Goal: Information Seeking & Learning: Learn about a topic

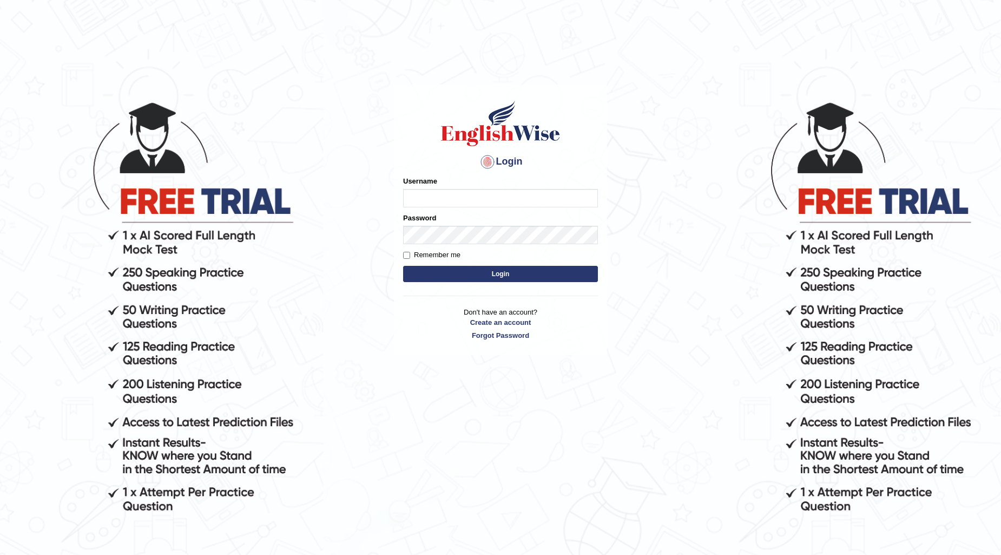
click at [460, 195] on input "Username" at bounding box center [500, 198] width 195 height 18
click at [458, 196] on input "040" at bounding box center [500, 198] width 195 height 18
type input "0481871912"
click at [403, 266] on button "Login" at bounding box center [500, 274] width 195 height 16
click at [492, 271] on button "Login" at bounding box center [500, 274] width 195 height 16
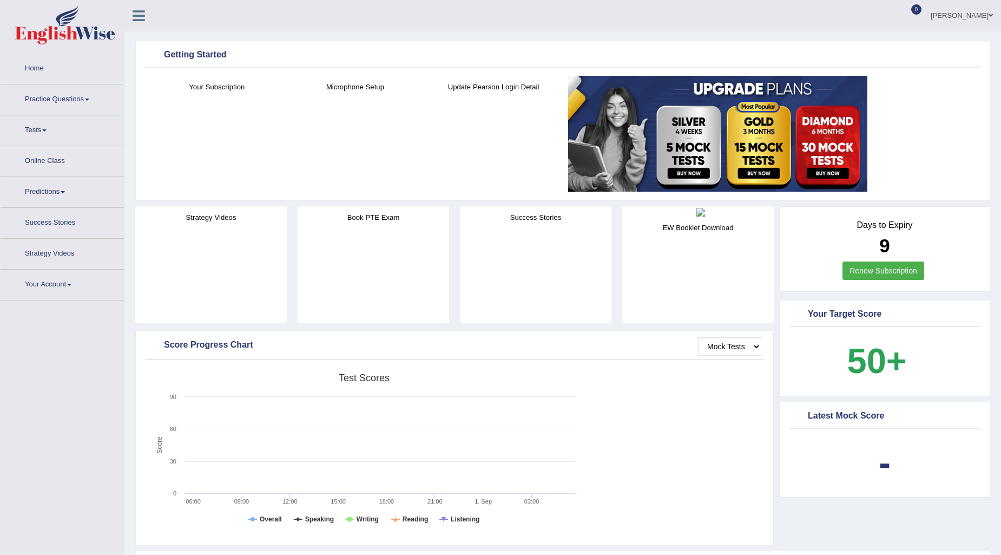
click at [81, 96] on link "Practice Questions" at bounding box center [62, 97] width 123 height 27
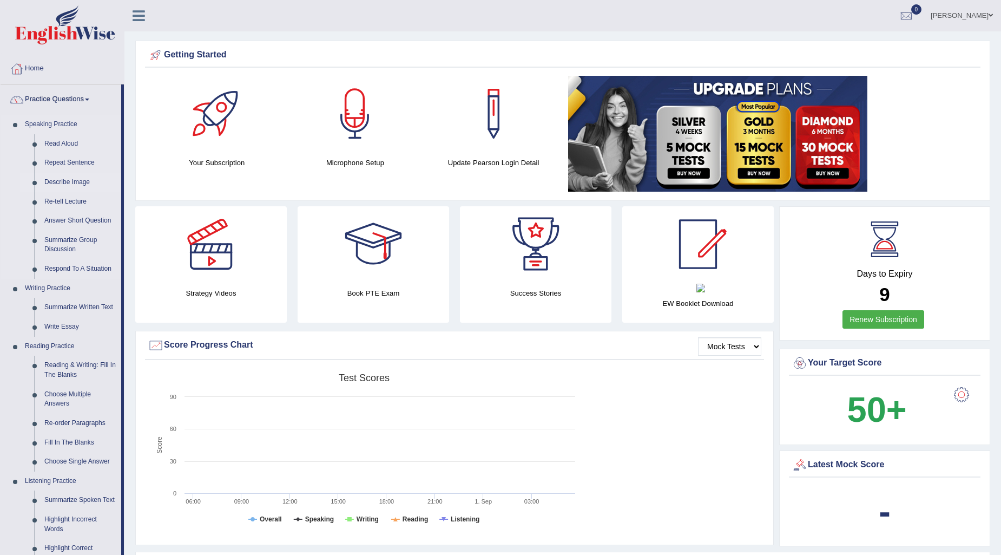
click at [58, 180] on link "Describe Image" at bounding box center [81, 182] width 82 height 19
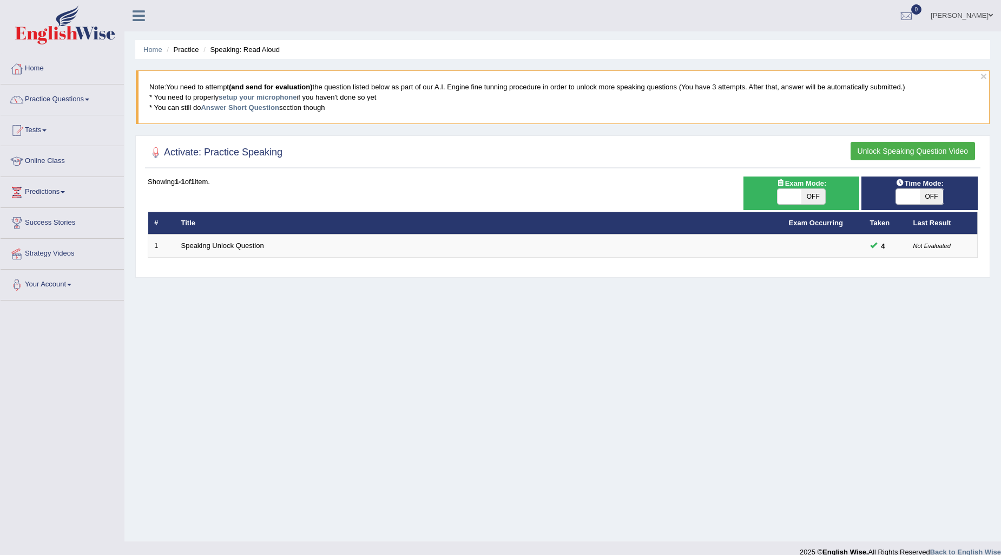
click at [96, 100] on link "Practice Questions" at bounding box center [62, 97] width 123 height 27
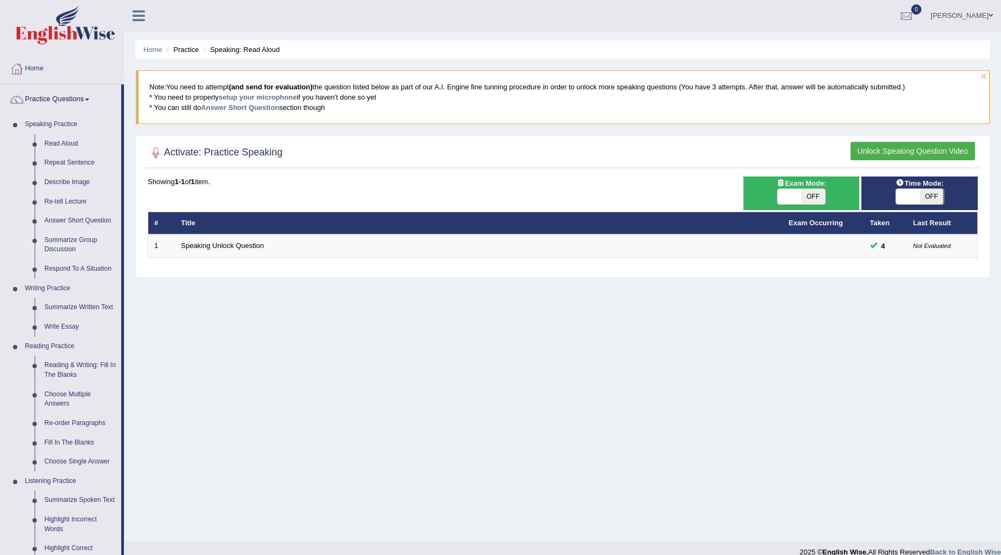
click at [71, 242] on link "Summarize Group Discussion" at bounding box center [81, 245] width 82 height 29
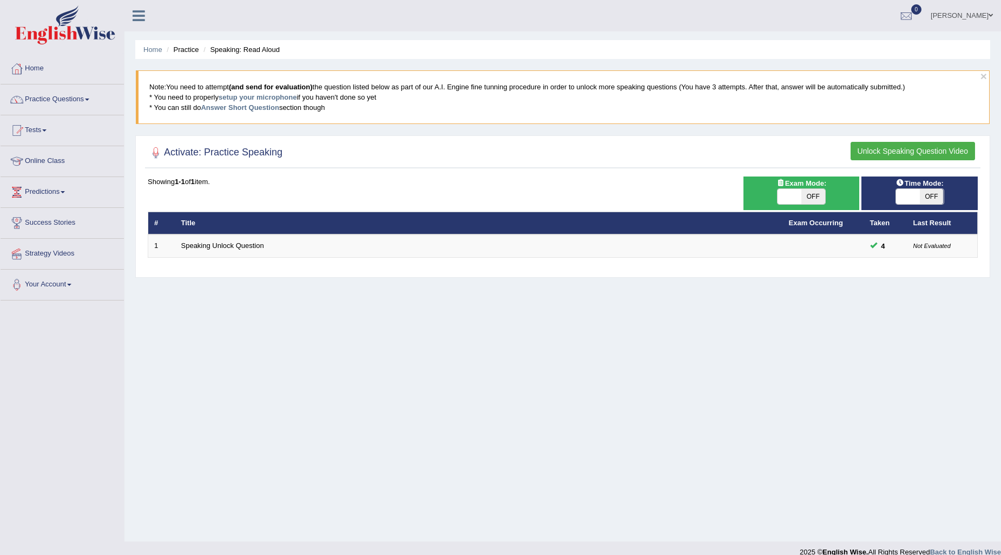
click at [89, 100] on span at bounding box center [87, 99] width 4 height 2
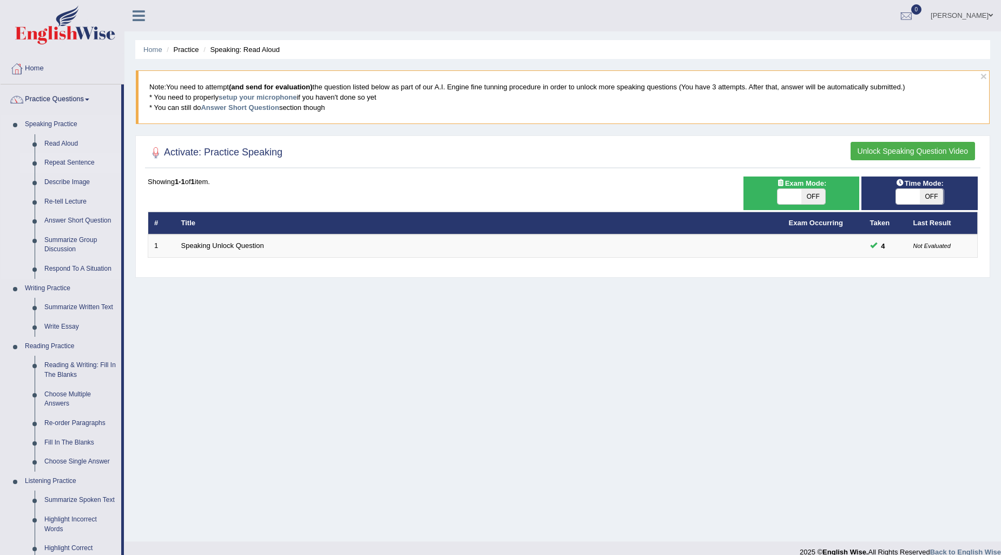
click at [77, 161] on link "Repeat Sentence" at bounding box center [81, 162] width 82 height 19
click at [67, 179] on link "Describe Image" at bounding box center [81, 182] width 82 height 19
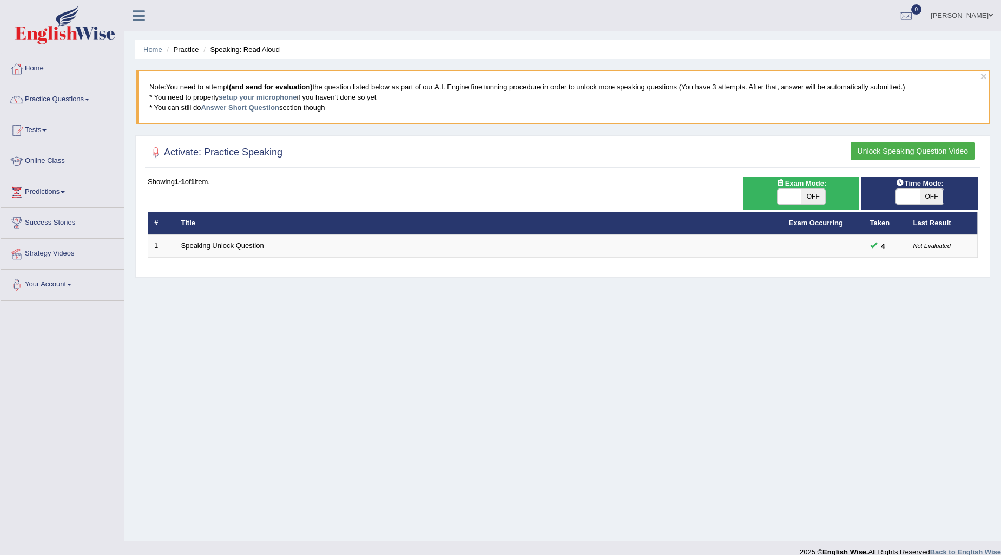
drag, startPoint x: 221, startPoint y: 158, endPoint x: 158, endPoint y: 187, distance: 69.0
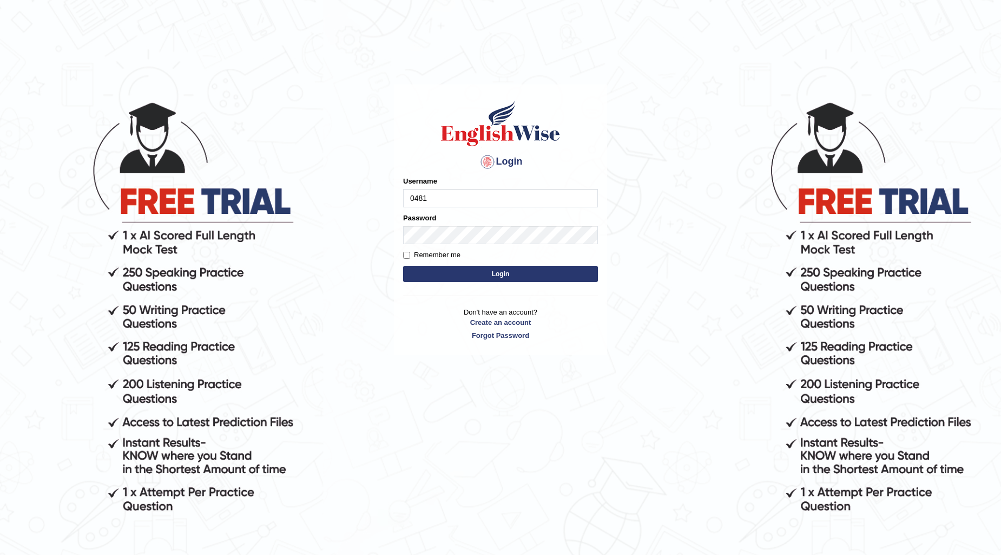
type input "0481871912"
click at [403, 266] on button "Login" at bounding box center [500, 274] width 195 height 16
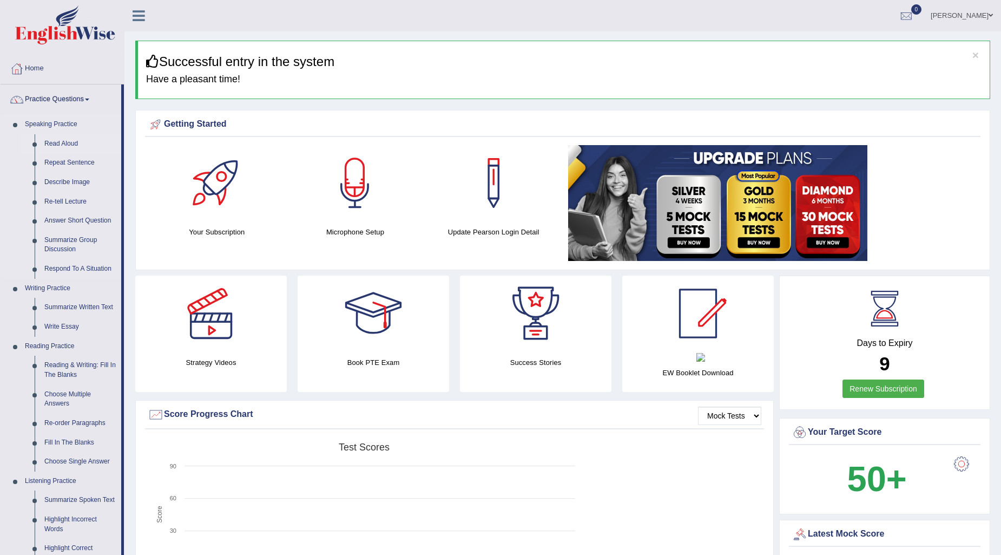
click at [63, 141] on link "Read Aloud" at bounding box center [81, 143] width 82 height 19
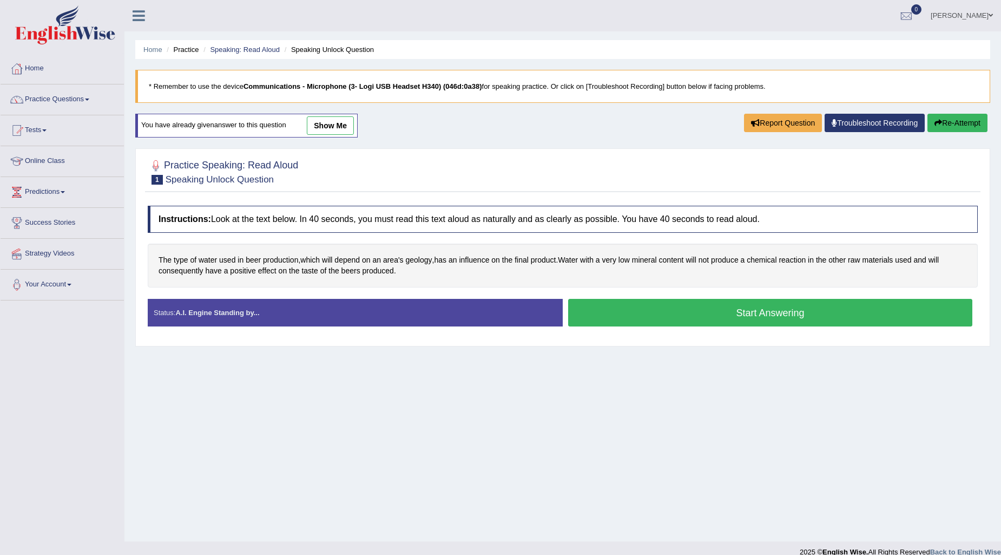
click at [329, 120] on link "show me" at bounding box center [330, 125] width 47 height 18
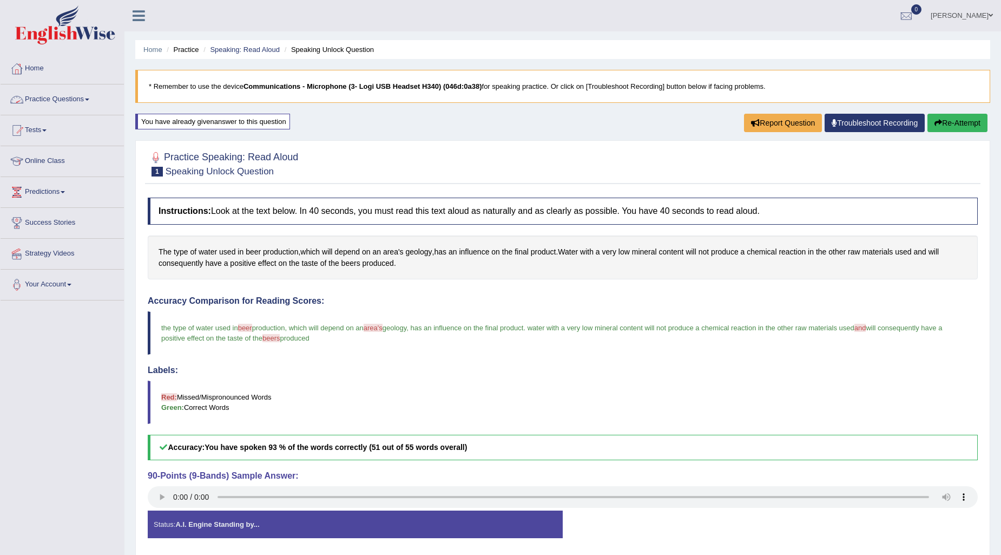
click at [80, 97] on link "Practice Questions" at bounding box center [62, 97] width 123 height 27
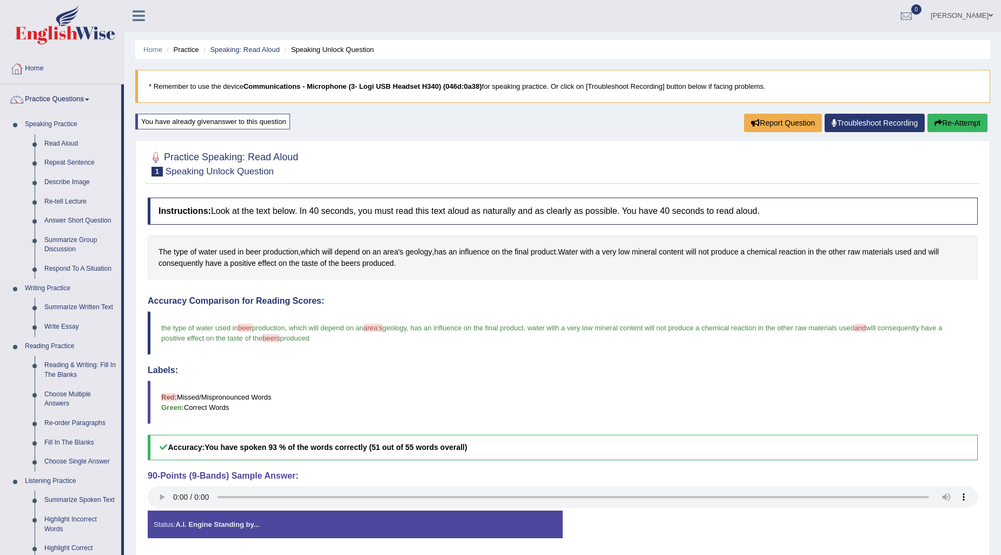
click at [71, 182] on link "Describe Image" at bounding box center [81, 182] width 82 height 19
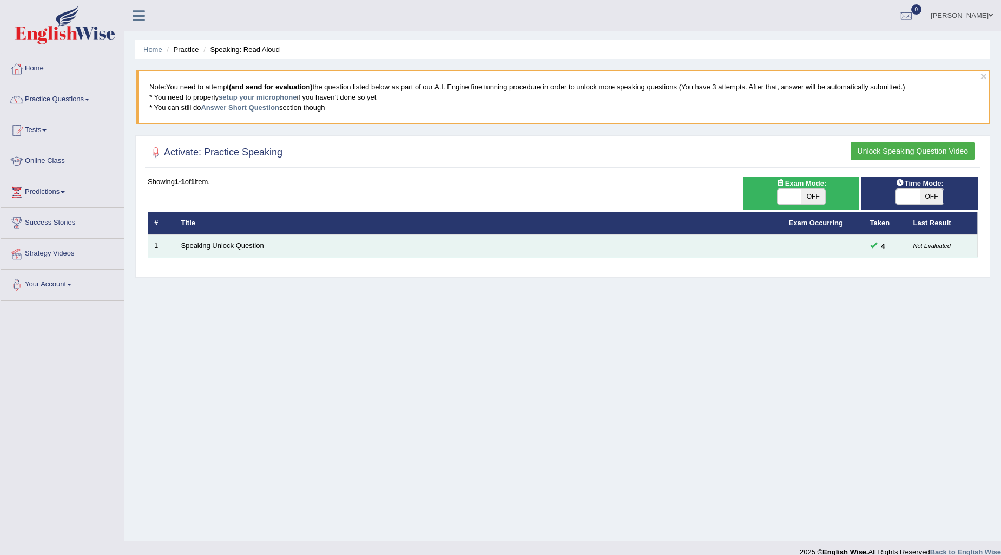
click at [190, 241] on link "Speaking Unlock Question" at bounding box center [222, 245] width 83 height 8
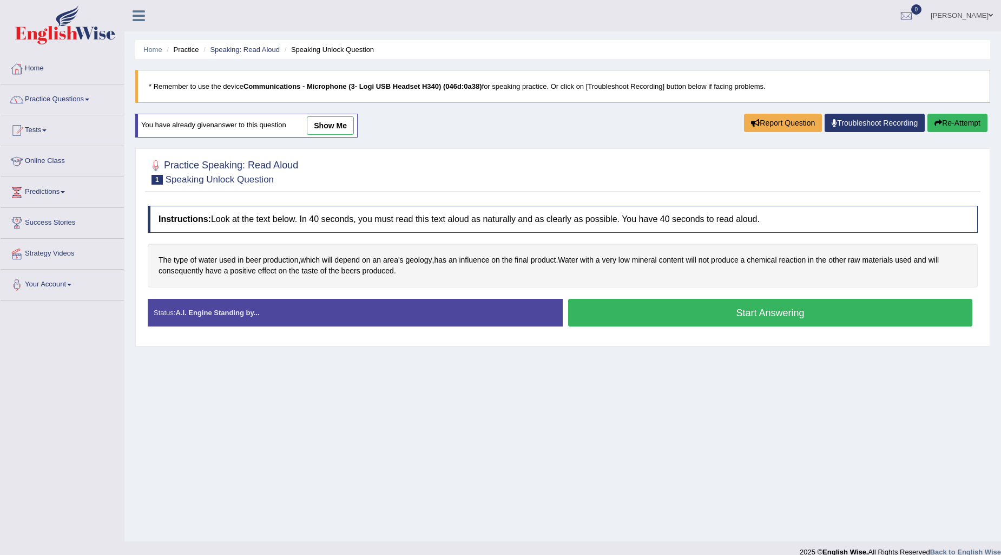
click at [602, 316] on button "Start Answering" at bounding box center [770, 313] width 404 height 28
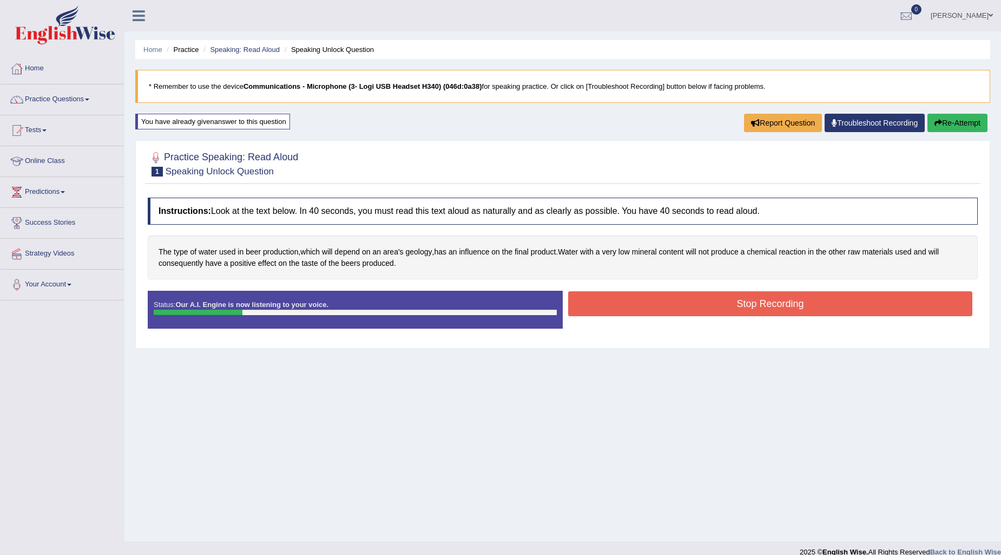
click at [669, 308] on button "Stop Recording" at bounding box center [770, 303] width 404 height 25
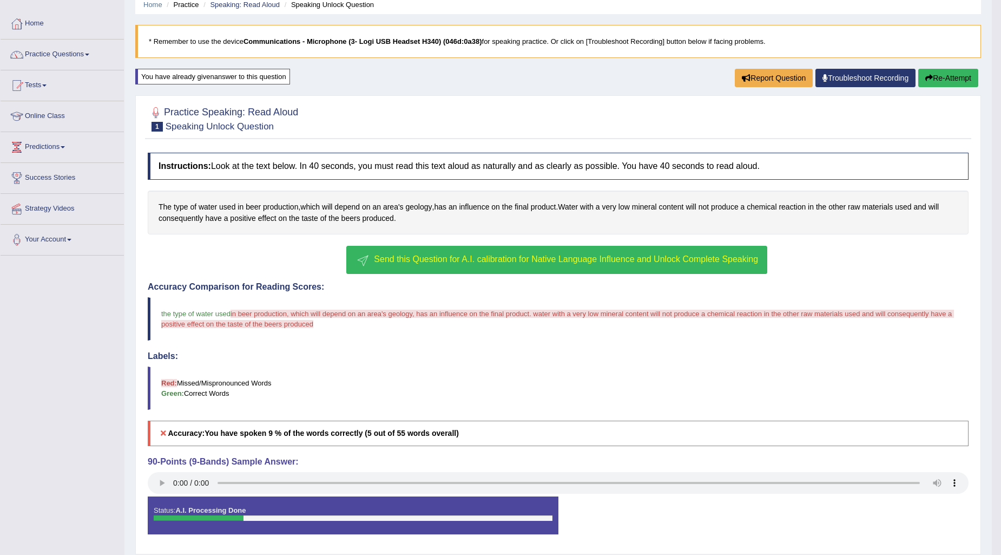
scroll to position [80, 0]
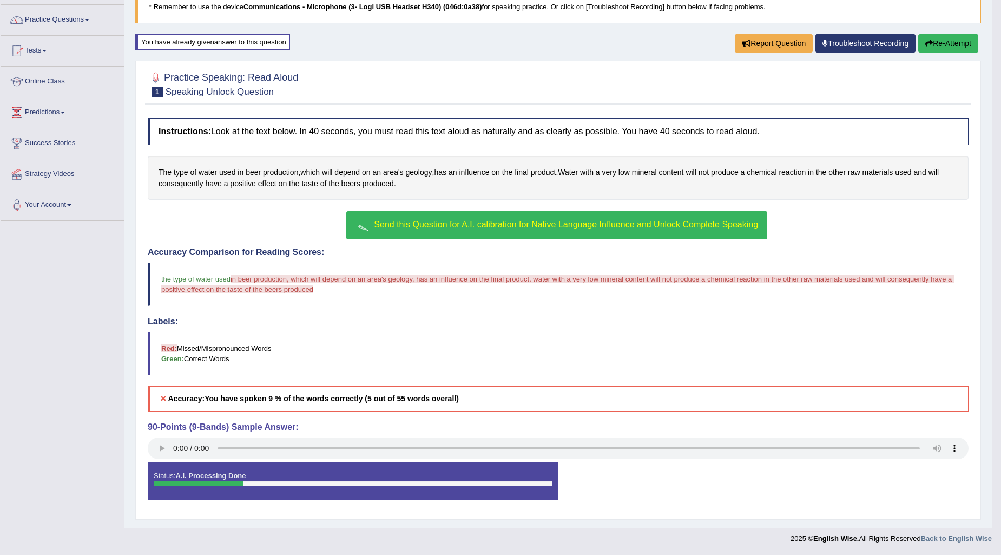
click at [921, 38] on button "Re-Attempt" at bounding box center [948, 43] width 60 height 18
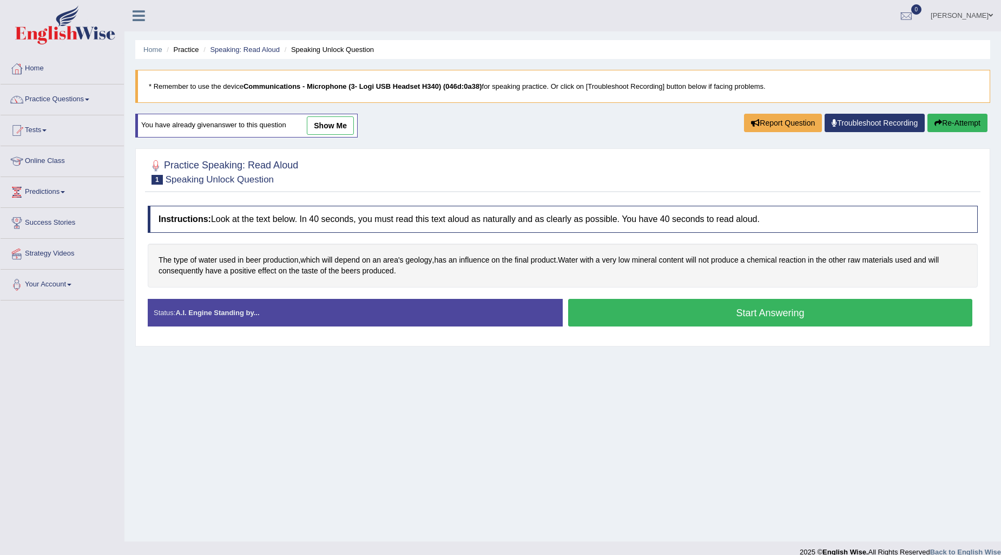
click at [758, 318] on button "Start Answering" at bounding box center [770, 313] width 404 height 28
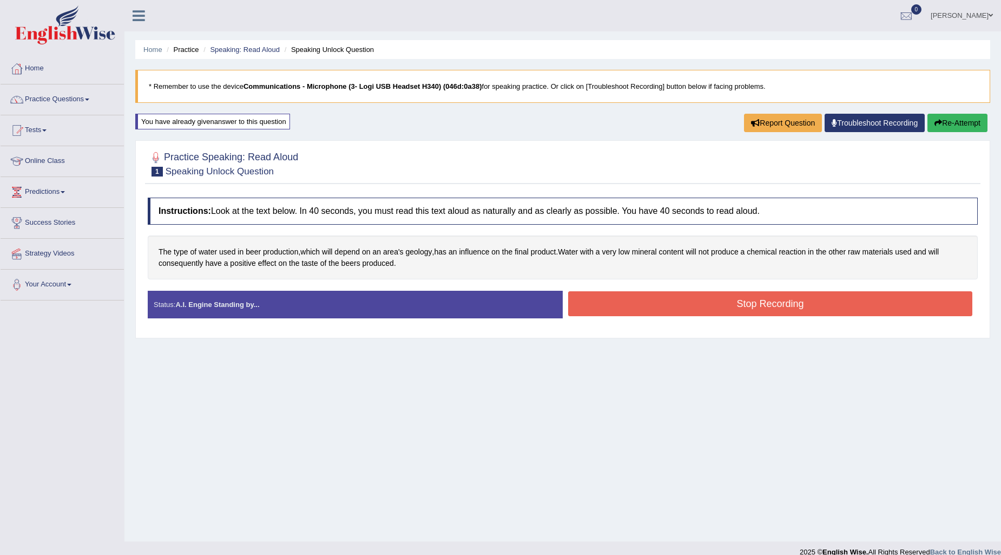
scroll to position [13, 0]
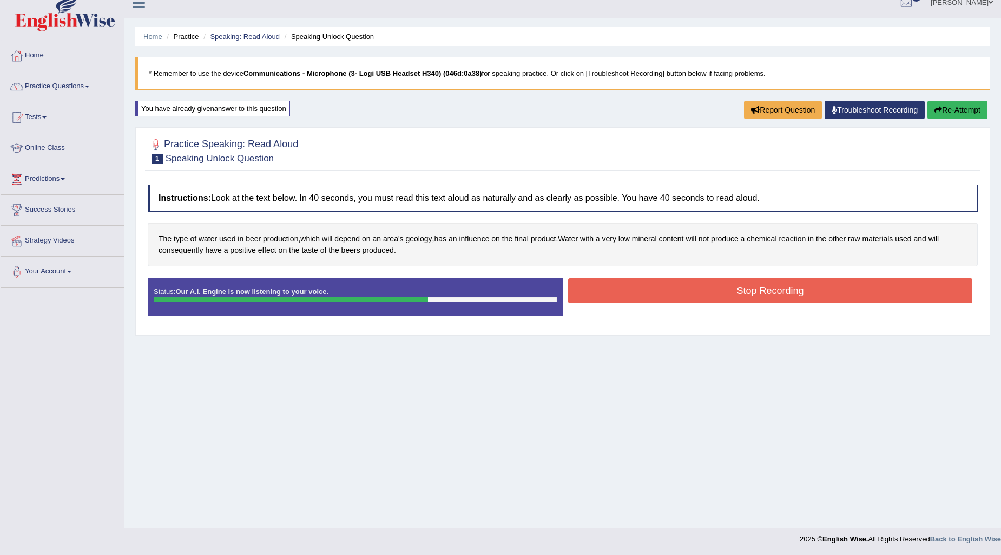
click at [796, 283] on button "Stop Recording" at bounding box center [770, 290] width 404 height 25
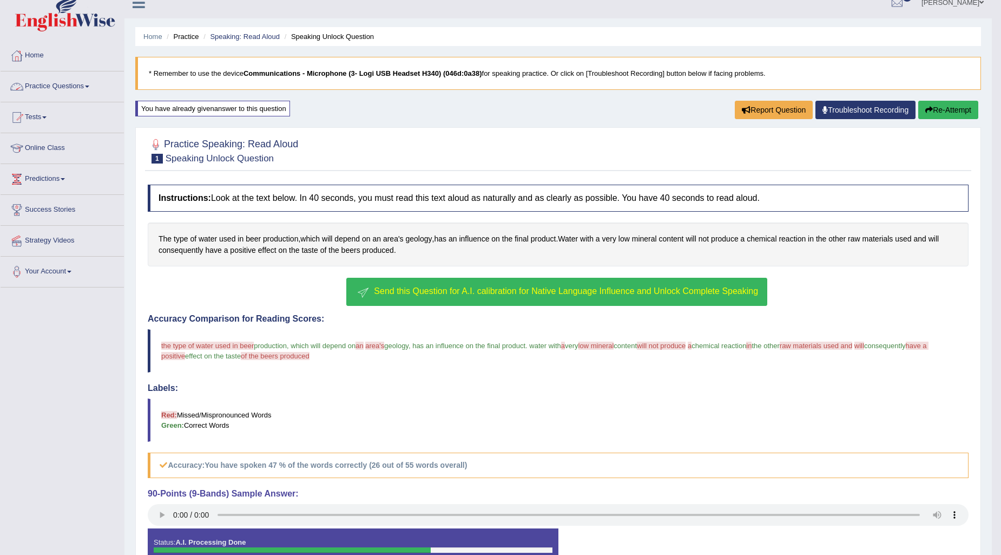
click at [87, 86] on link "Practice Questions" at bounding box center [62, 84] width 123 height 27
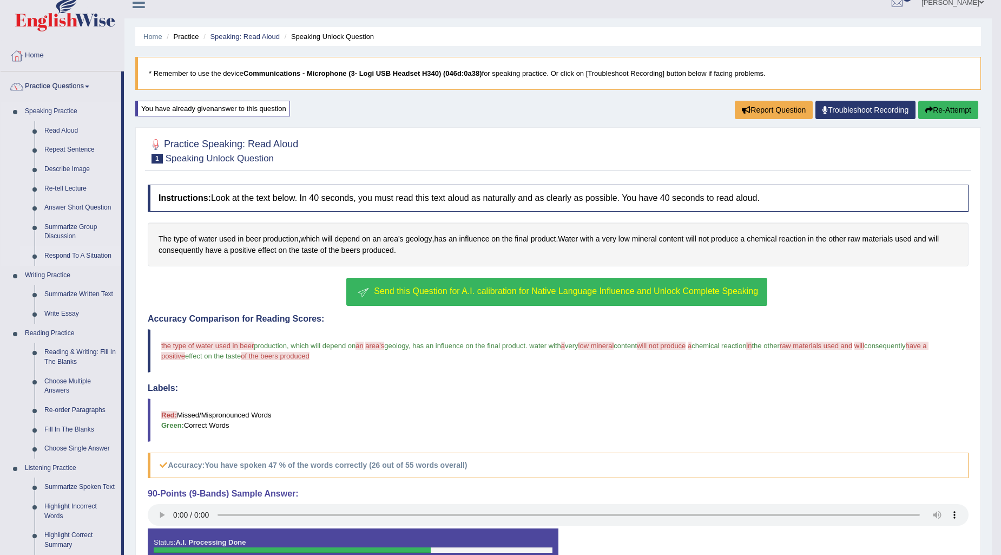
click at [71, 257] on link "Respond To A Situation" at bounding box center [81, 255] width 82 height 19
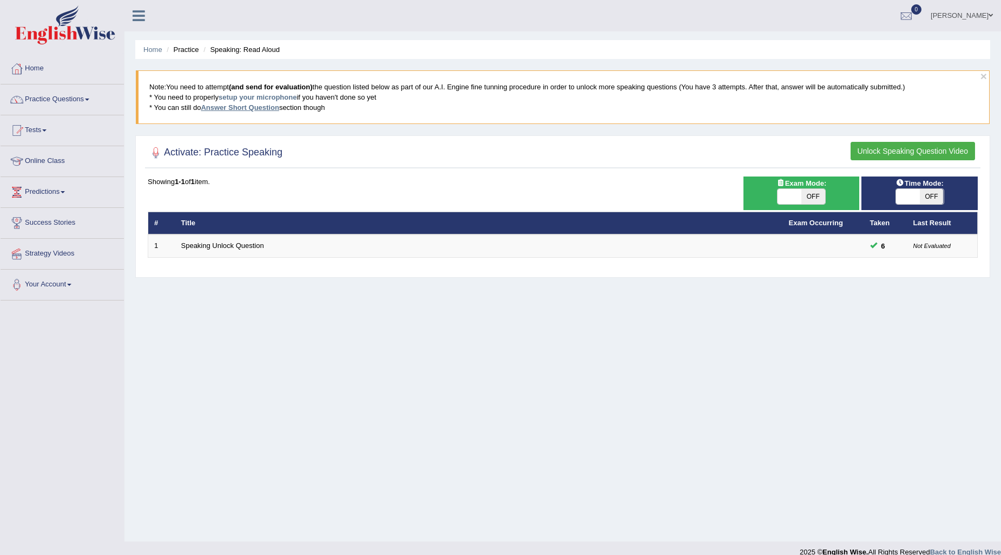
click at [262, 104] on link "Answer Short Question" at bounding box center [240, 107] width 78 height 8
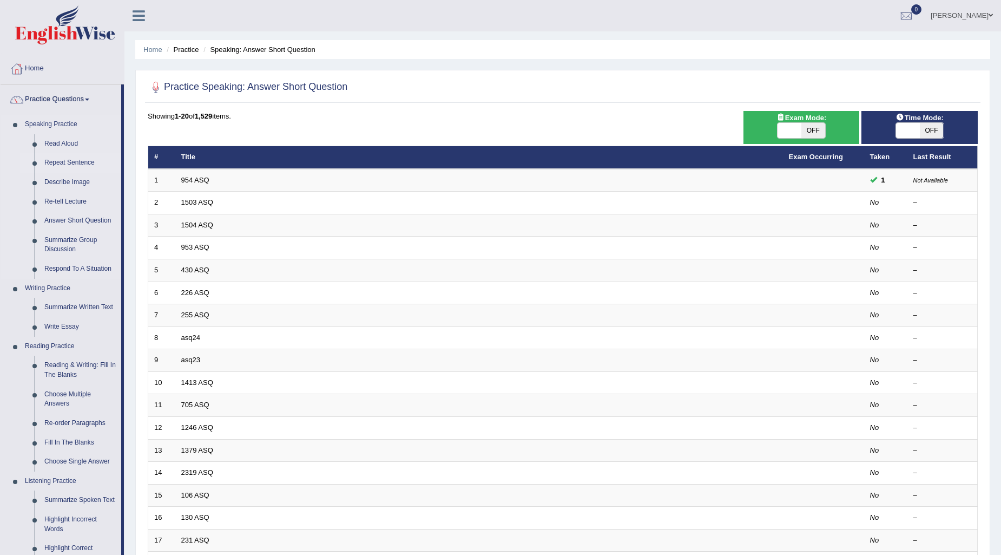
click at [61, 161] on link "Repeat Sentence" at bounding box center [81, 162] width 82 height 19
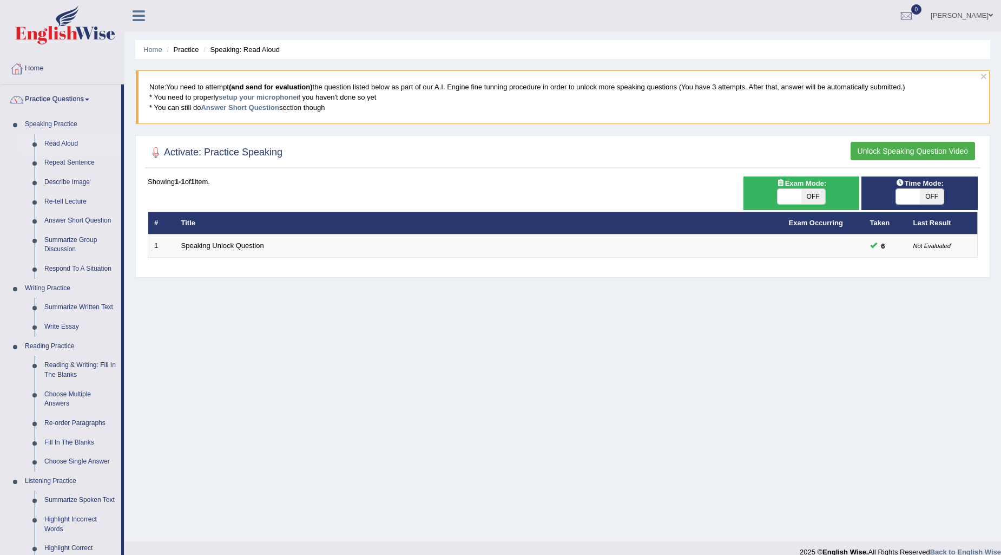
click at [66, 144] on link "Read Aloud" at bounding box center [81, 143] width 82 height 19
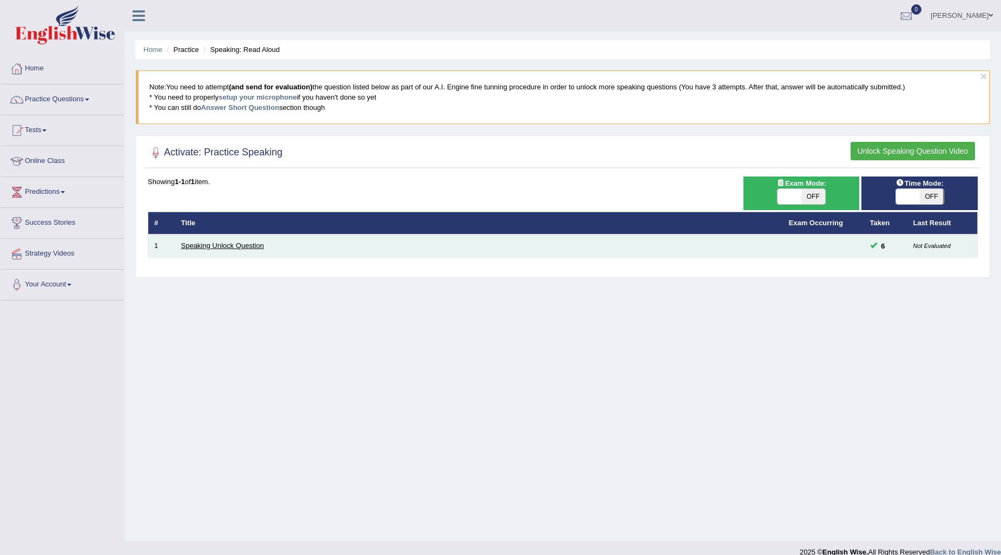
click at [235, 242] on link "Speaking Unlock Question" at bounding box center [222, 245] width 83 height 8
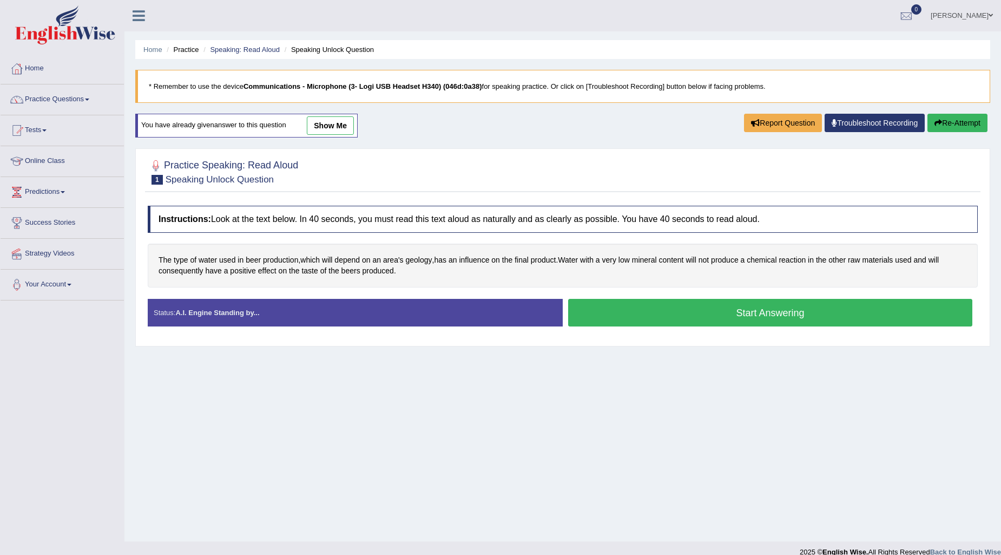
click at [704, 317] on button "Start Answering" at bounding box center [770, 313] width 404 height 28
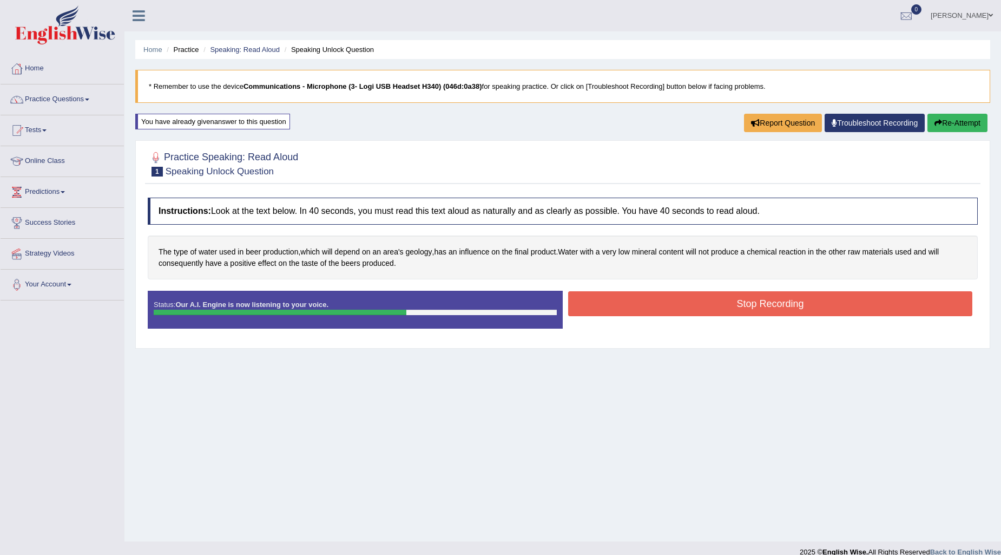
click at [603, 311] on button "Stop Recording" at bounding box center [770, 303] width 404 height 25
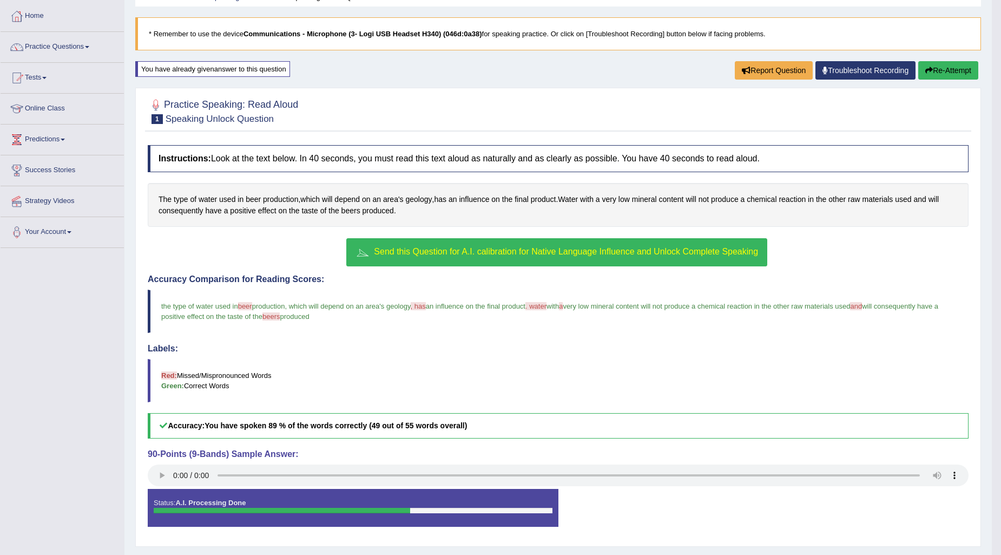
scroll to position [80, 0]
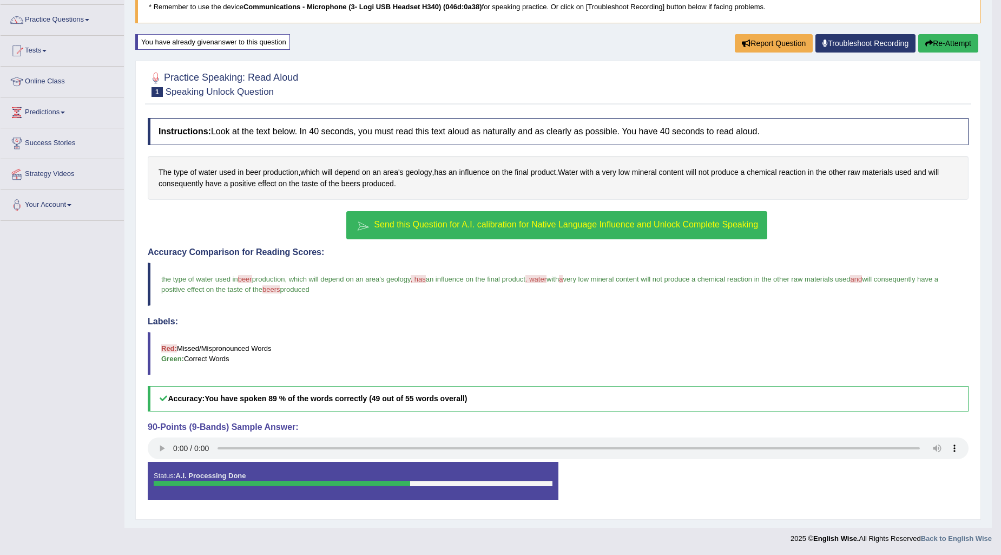
click at [290, 399] on b "You have spoken 89 % of the words correctly (49 out of 55 words overall)" at bounding box center [336, 398] width 262 height 9
click at [402, 220] on span "Send this Question for A.I. calibration for Native Language Influence and Unloc…" at bounding box center [566, 224] width 384 height 9
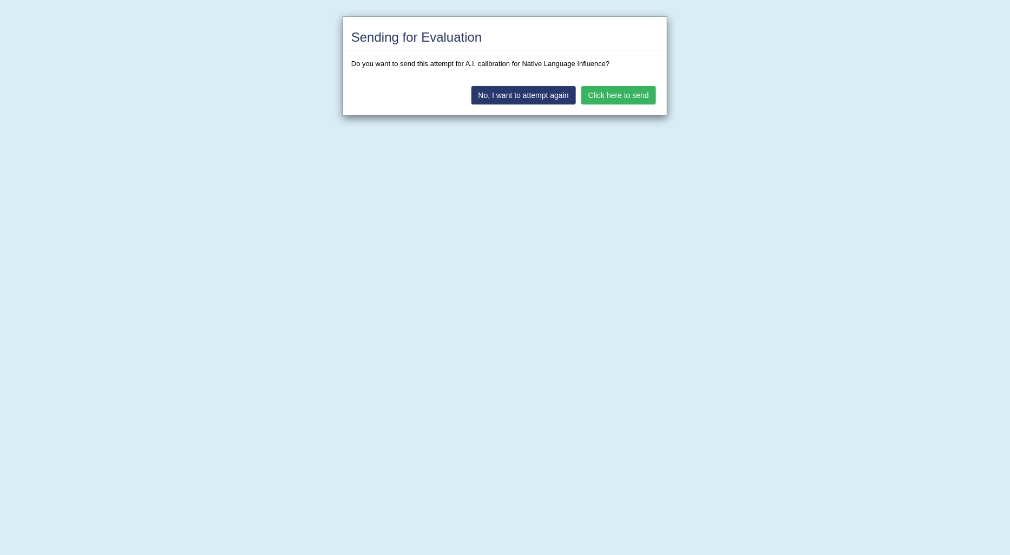
click at [550, 98] on button "No, I want to attempt again" at bounding box center [523, 95] width 104 height 18
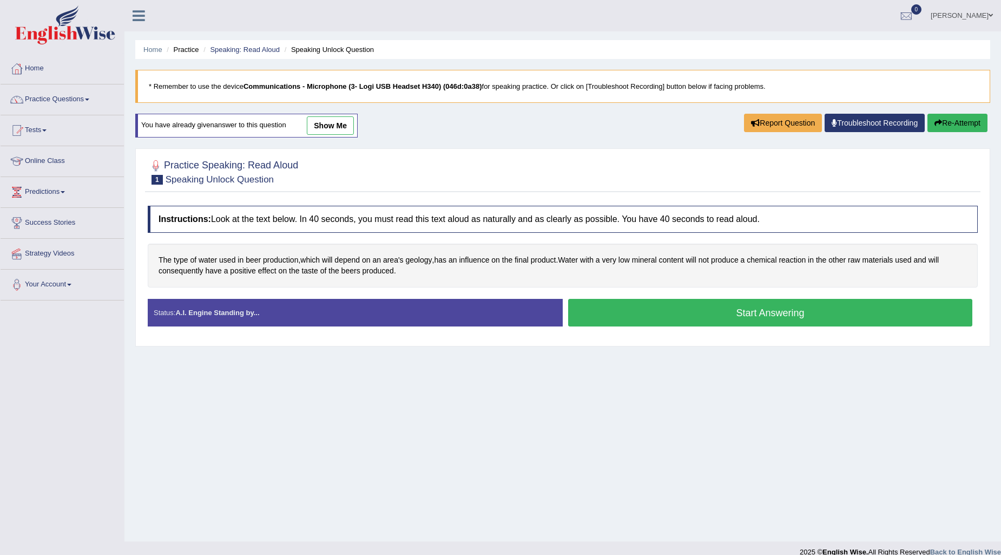
scroll to position [13, 0]
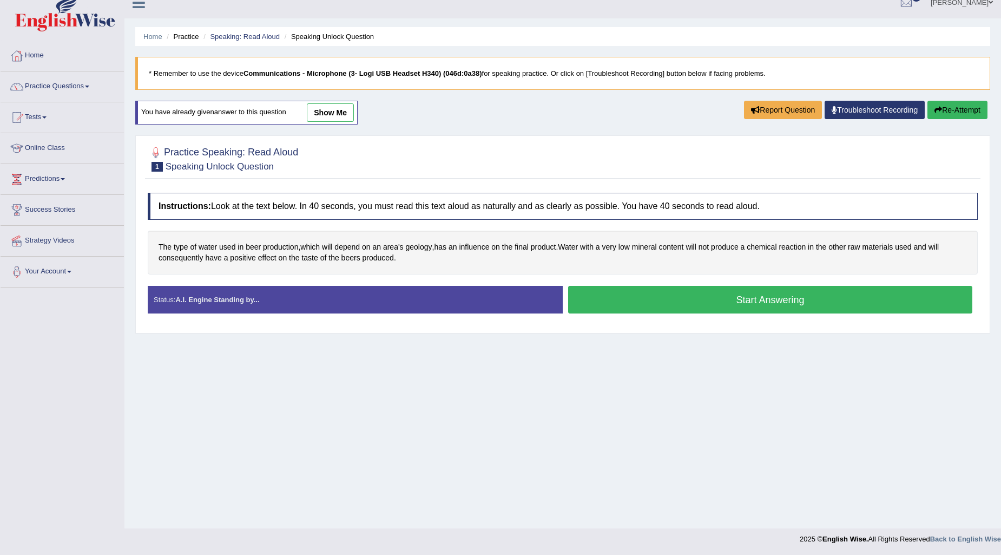
click at [742, 303] on button "Start Answering" at bounding box center [770, 300] width 404 height 28
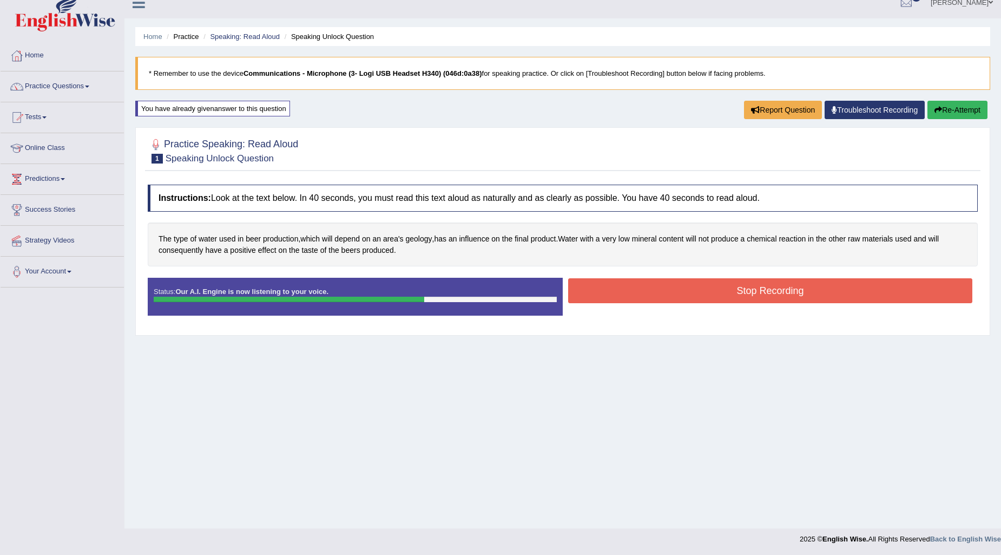
click at [746, 285] on button "Stop Recording" at bounding box center [770, 290] width 404 height 25
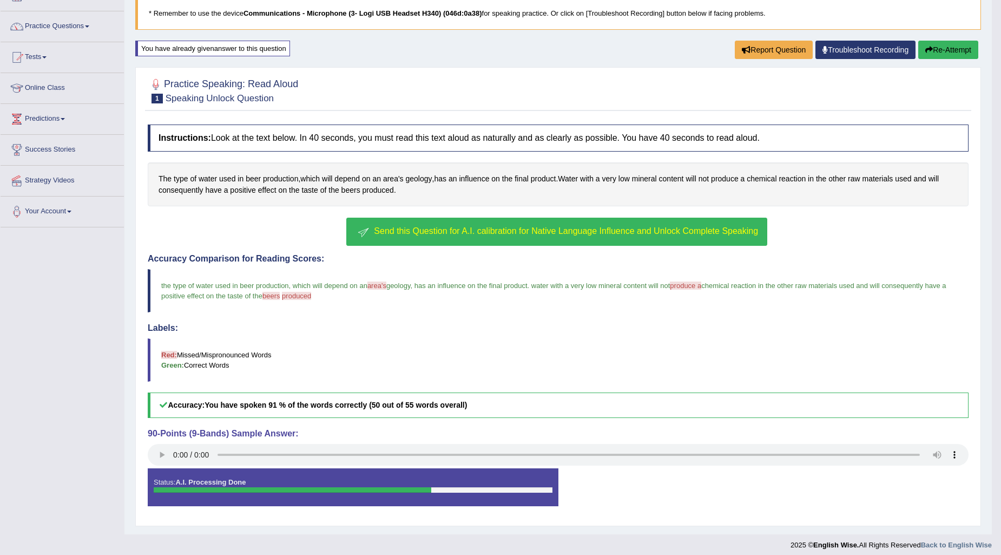
scroll to position [0, 0]
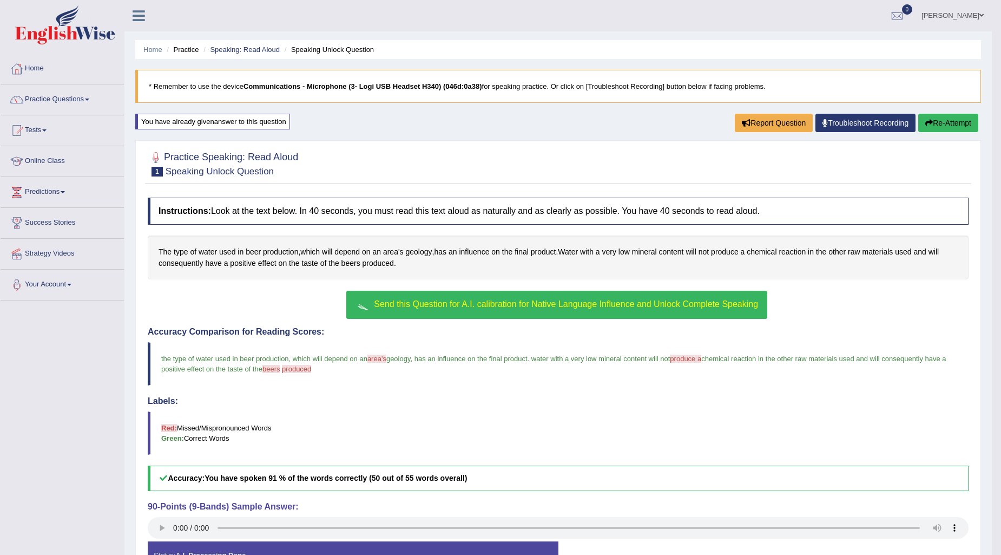
click at [608, 304] on span "Send this Question for A.I. calibration for Native Language Influence and Unloc…" at bounding box center [566, 303] width 384 height 9
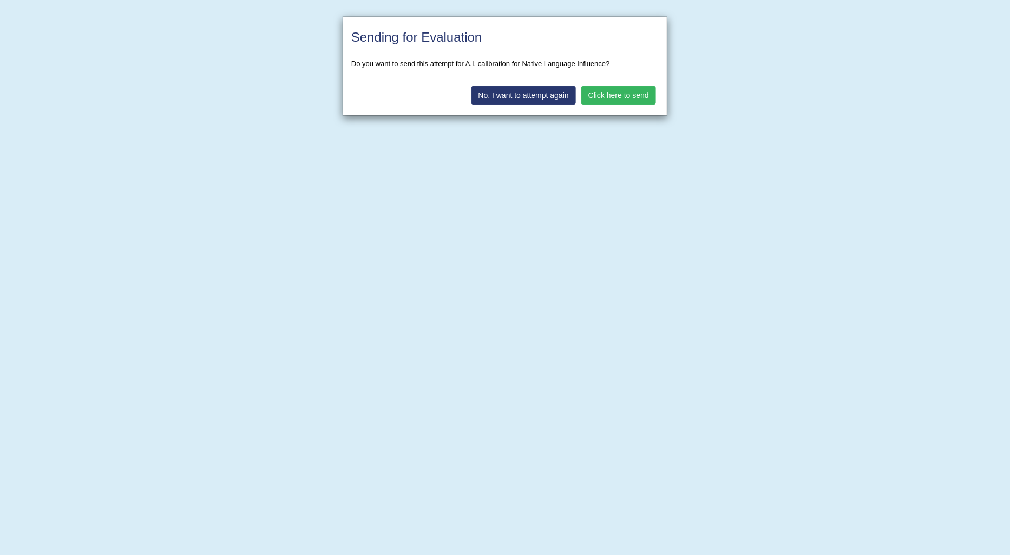
click at [619, 91] on button "Click here to send" at bounding box center [618, 95] width 75 height 18
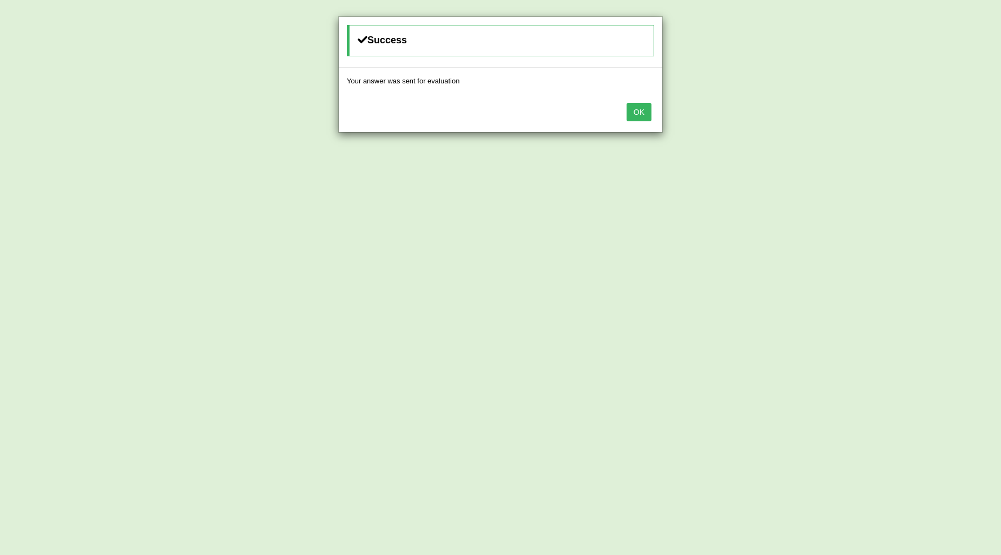
click at [638, 109] on button "OK" at bounding box center [639, 112] width 25 height 18
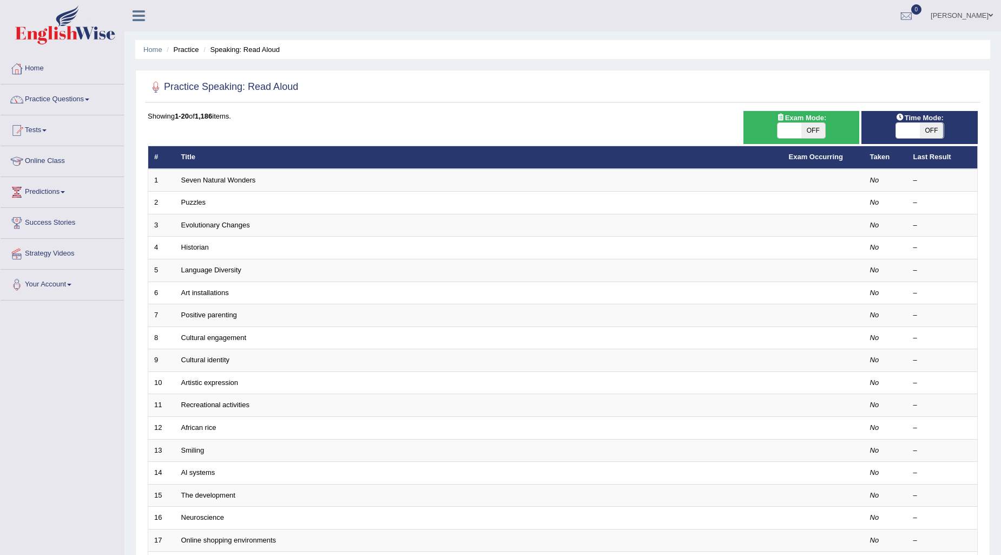
click at [222, 180] on link "Seven Natural Wonders" at bounding box center [218, 180] width 75 height 8
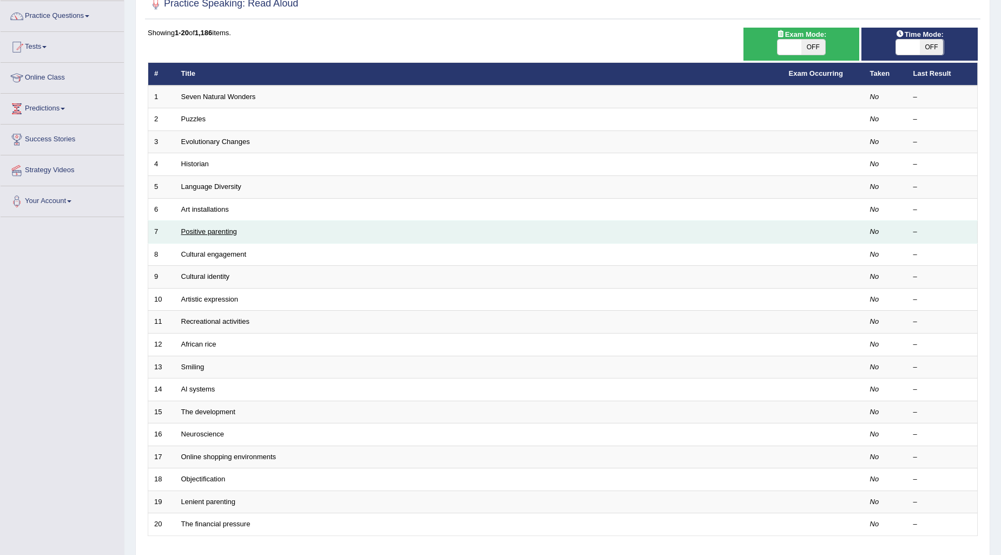
scroll to position [120, 0]
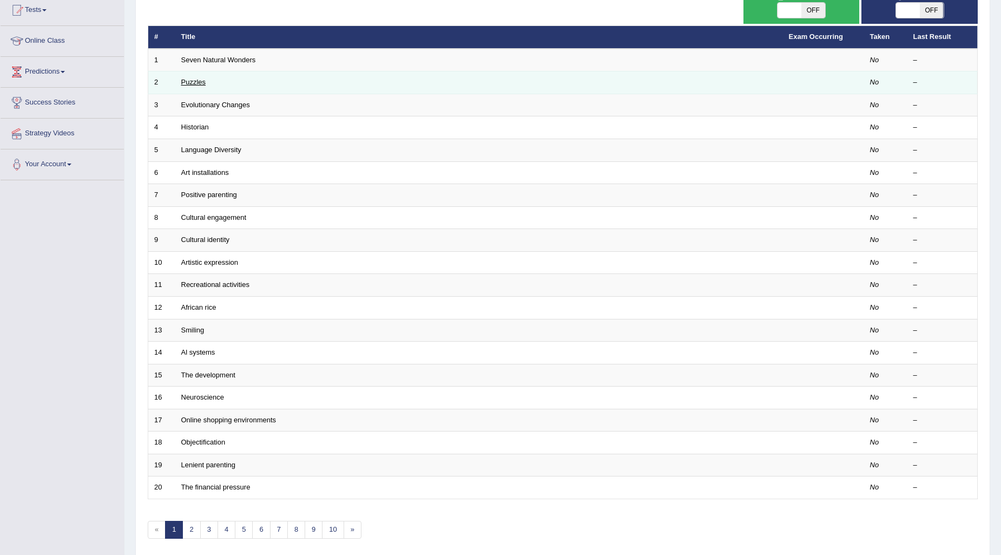
click at [196, 80] on link "Puzzles" at bounding box center [193, 82] width 25 height 8
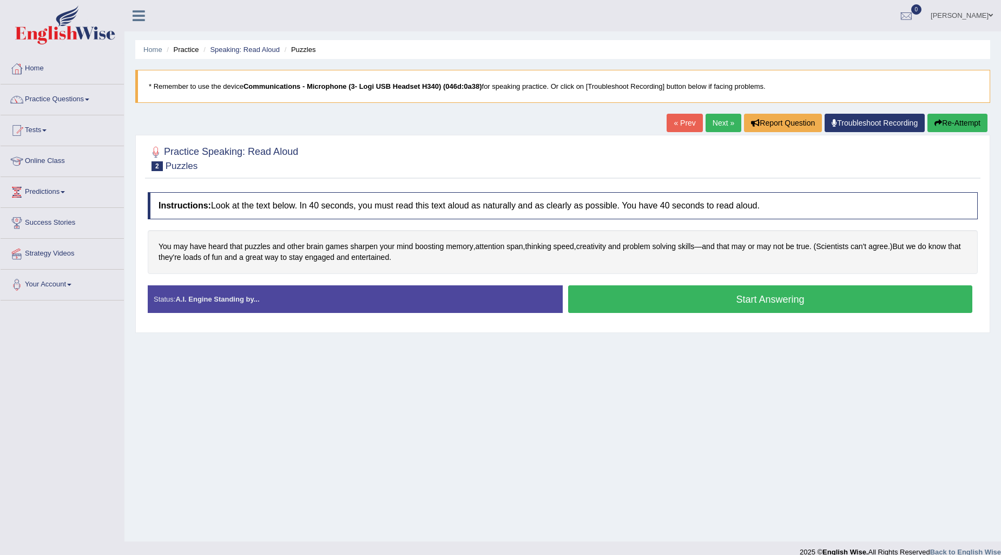
click at [620, 301] on button "Start Answering" at bounding box center [770, 299] width 404 height 28
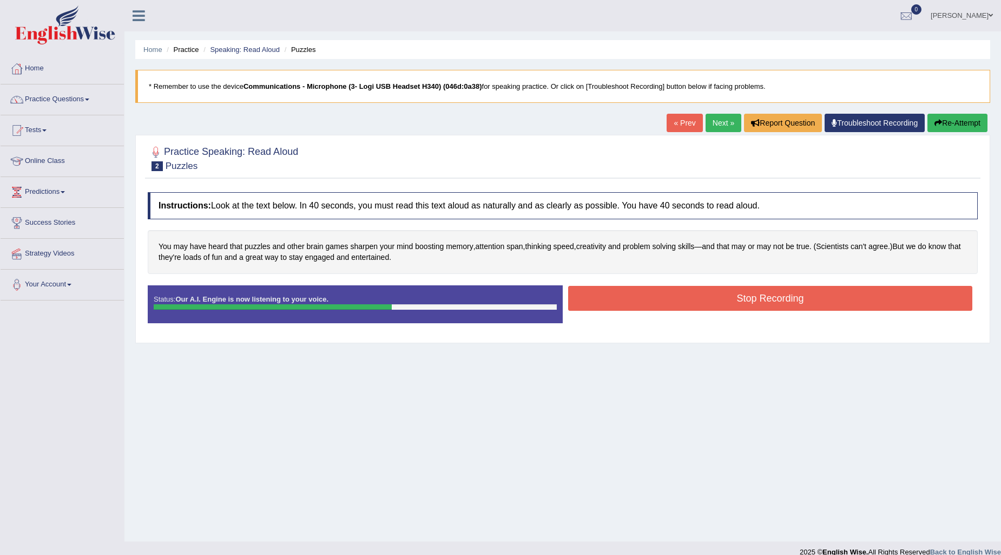
click at [620, 301] on button "Stop Recording" at bounding box center [770, 298] width 404 height 25
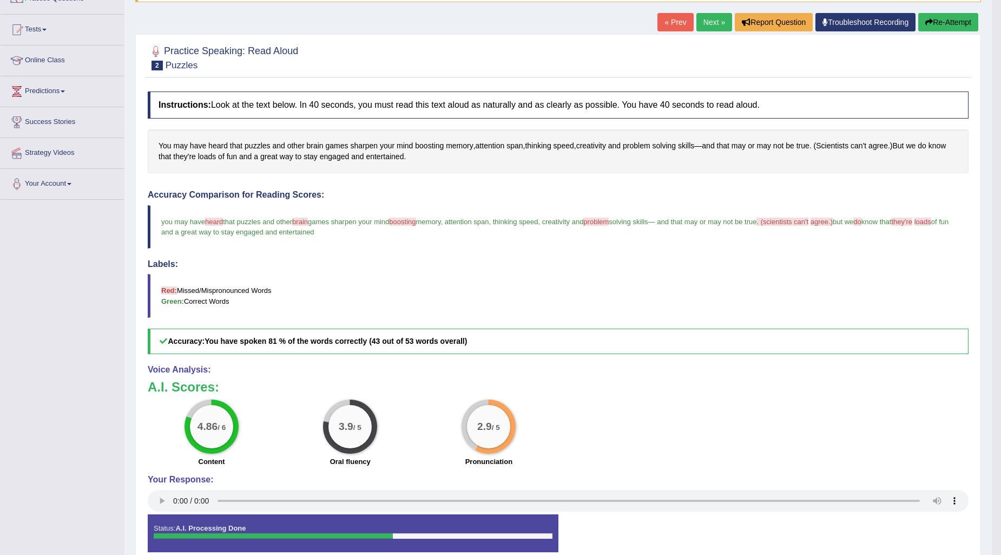
scroll to position [33, 0]
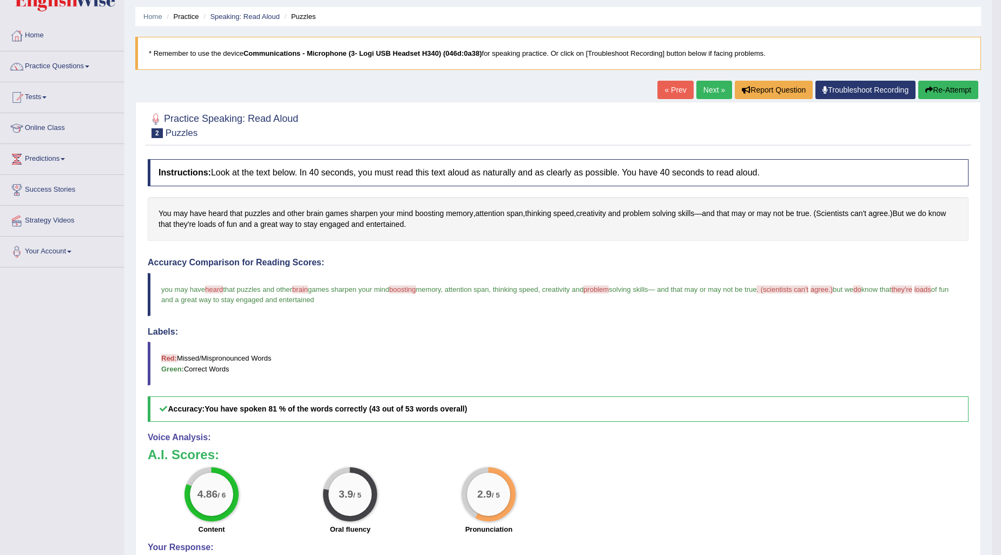
click at [711, 93] on link "Next »" at bounding box center [715, 90] width 36 height 18
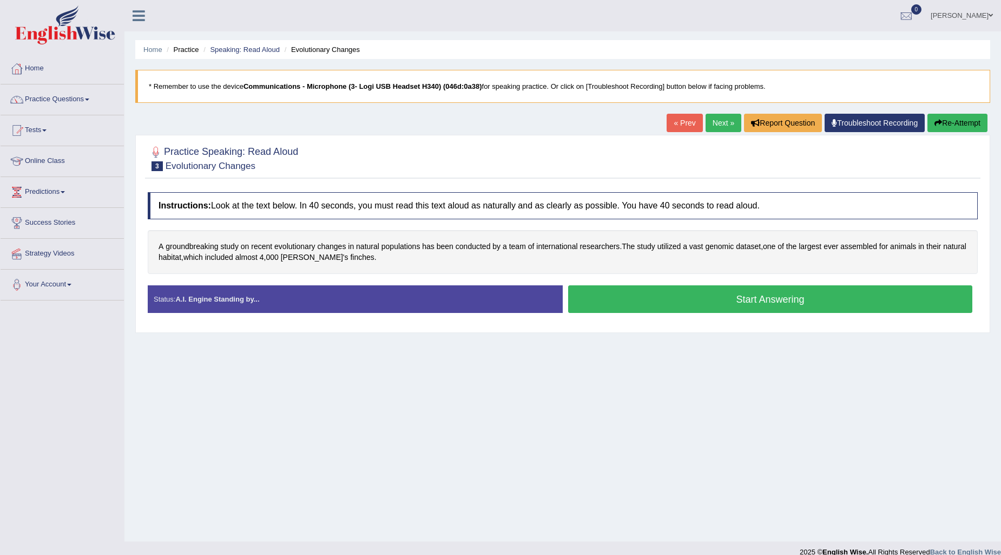
click at [697, 305] on button "Start Answering" at bounding box center [770, 299] width 404 height 28
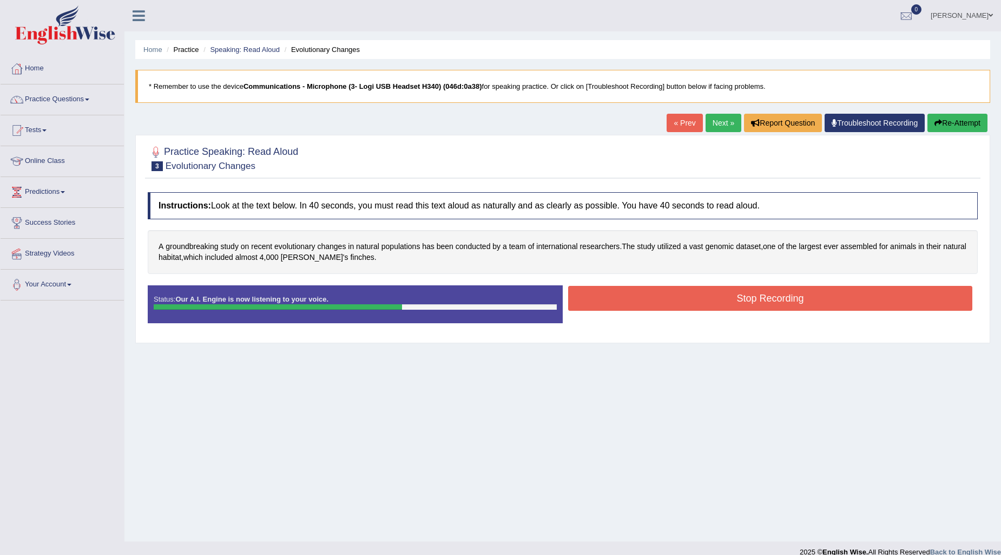
click at [697, 305] on button "Stop Recording" at bounding box center [770, 298] width 404 height 25
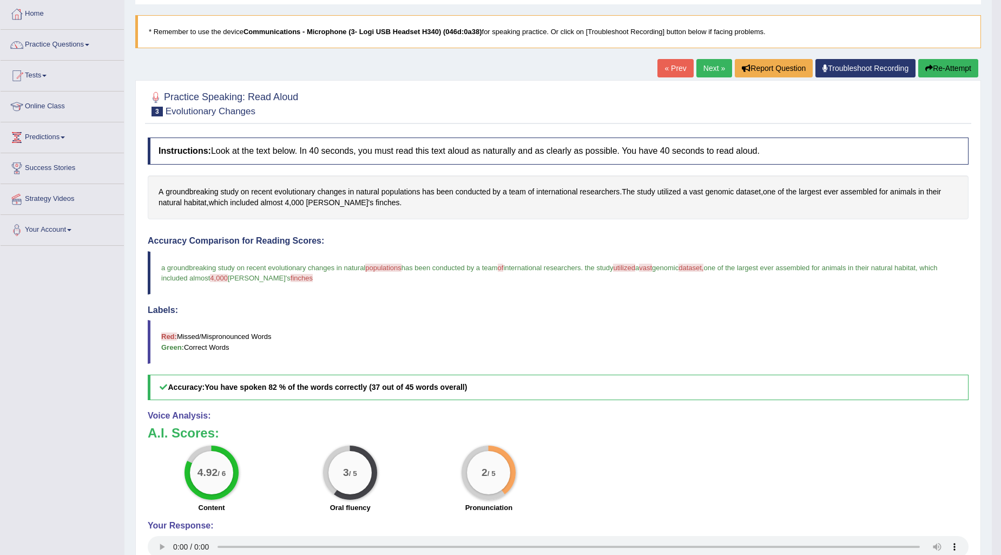
scroll to position [33, 0]
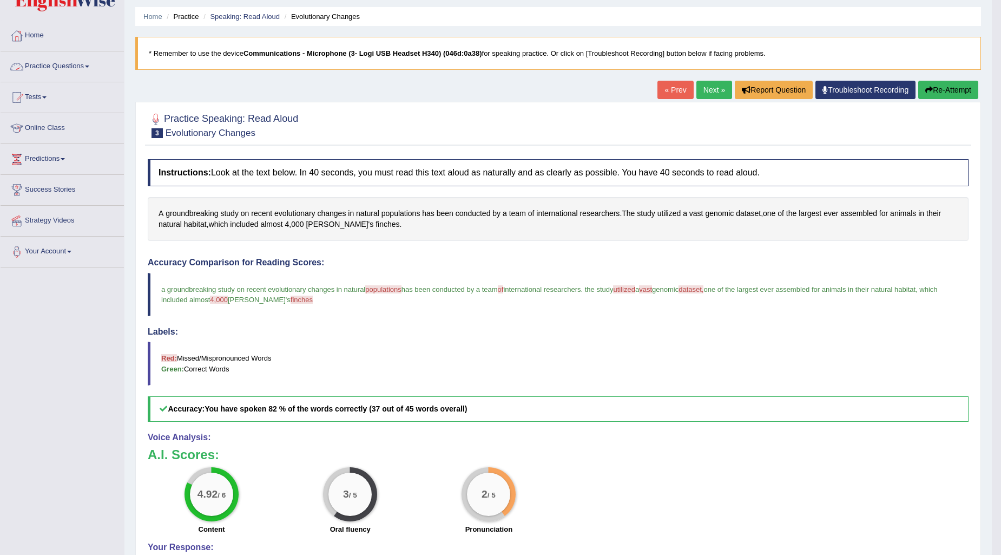
click at [88, 63] on link "Practice Questions" at bounding box center [62, 64] width 123 height 27
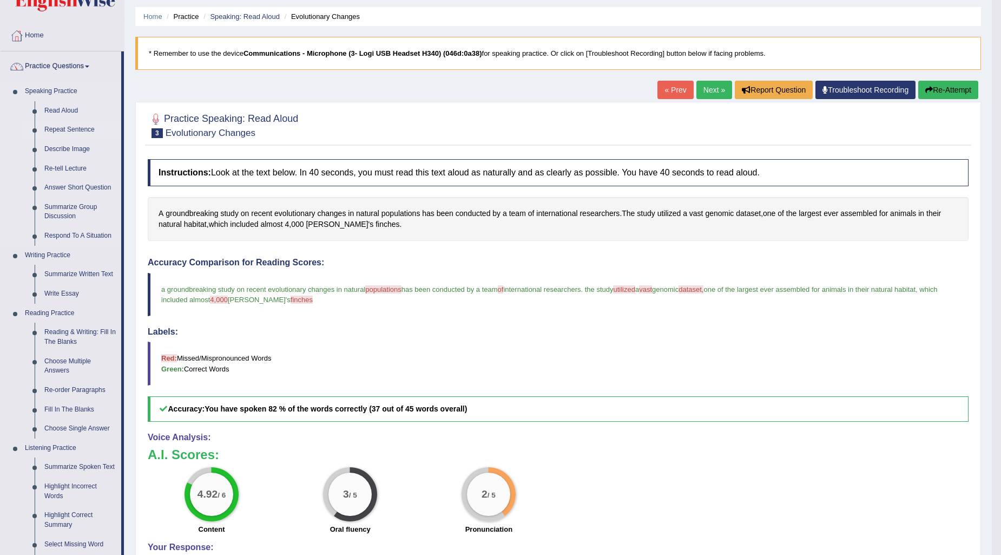
click at [73, 130] on link "Repeat Sentence" at bounding box center [81, 129] width 82 height 19
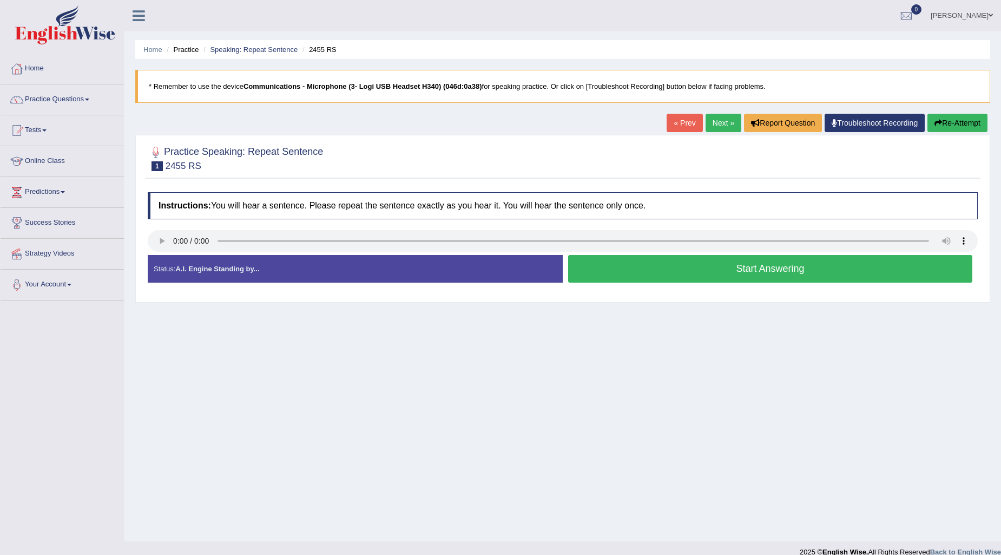
click at [621, 260] on button "Start Answering" at bounding box center [770, 269] width 404 height 28
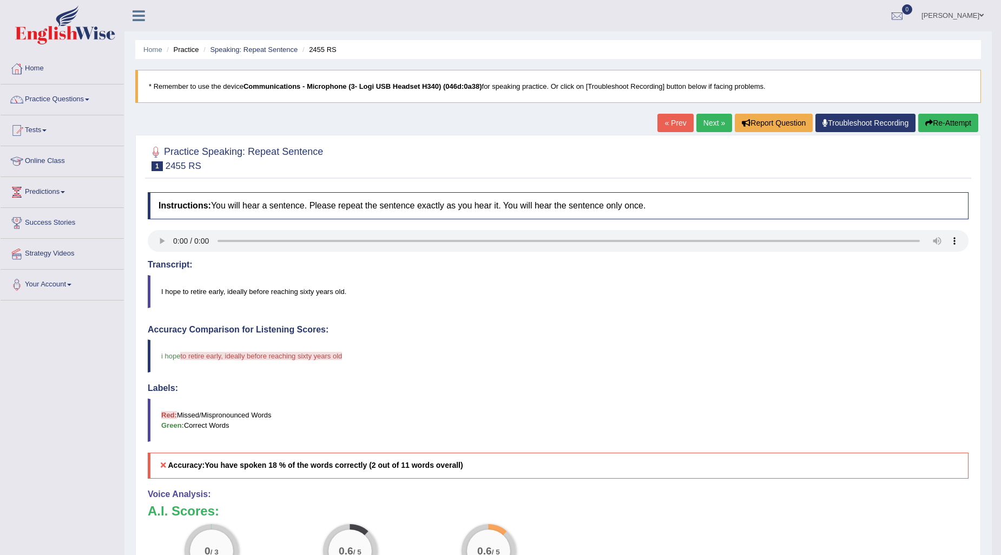
click at [715, 126] on link "Next »" at bounding box center [715, 123] width 36 height 18
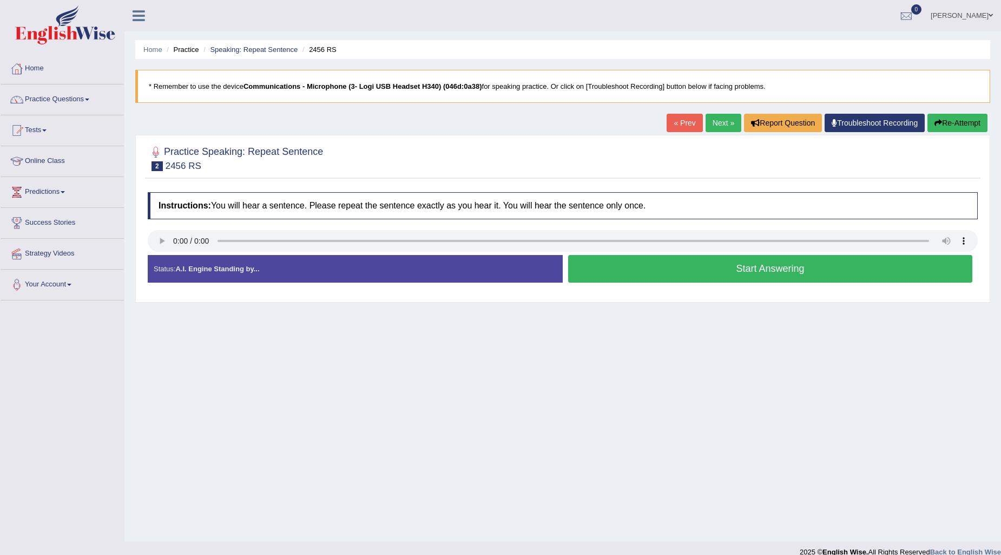
click at [715, 271] on button "Start Answering" at bounding box center [770, 269] width 404 height 28
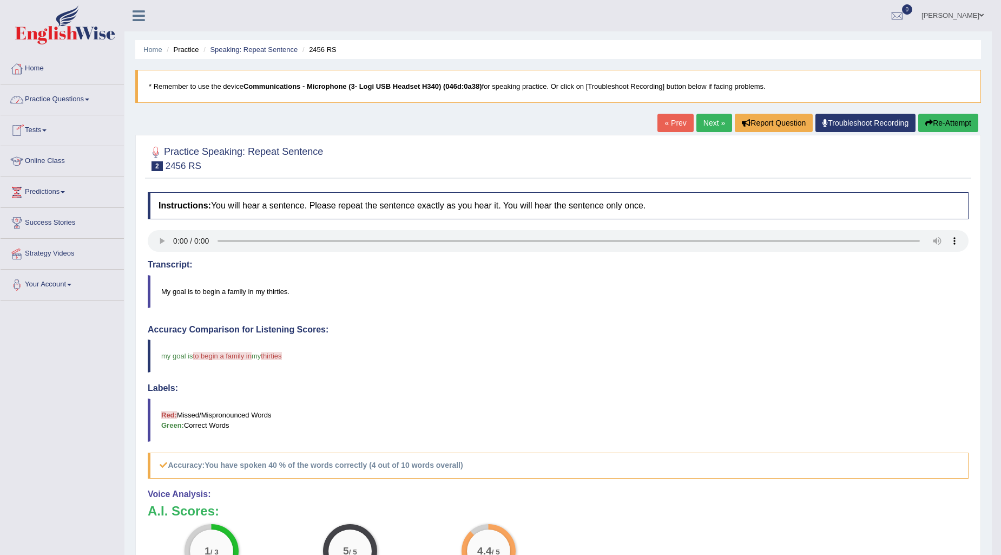
click at [93, 91] on link "Practice Questions" at bounding box center [62, 97] width 123 height 27
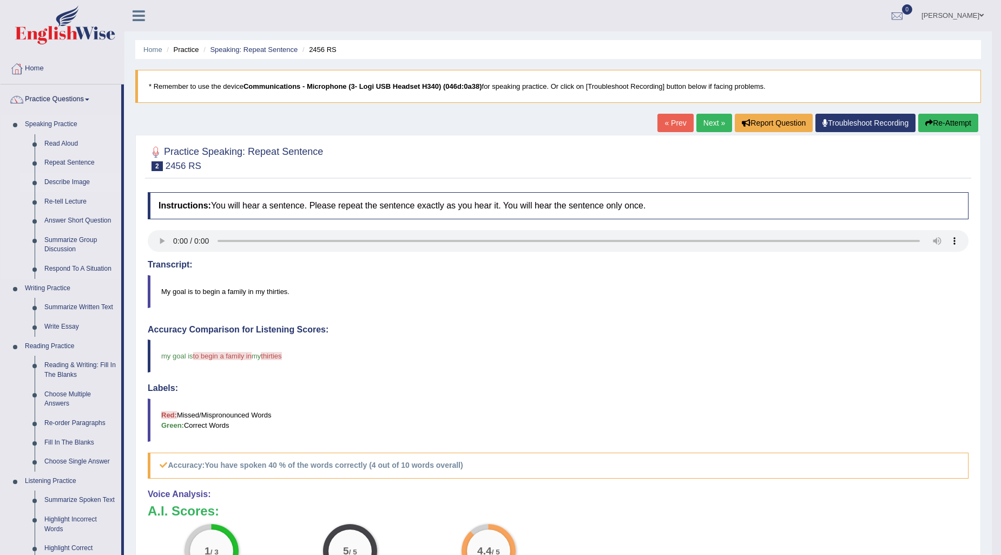
click at [77, 179] on link "Describe Image" at bounding box center [81, 182] width 82 height 19
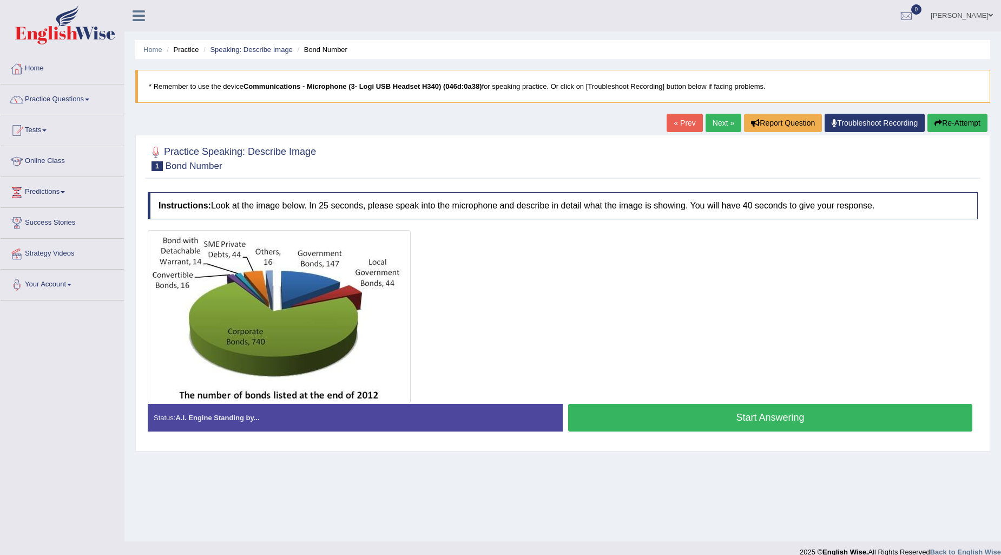
click at [719, 122] on link "Next »" at bounding box center [724, 123] width 36 height 18
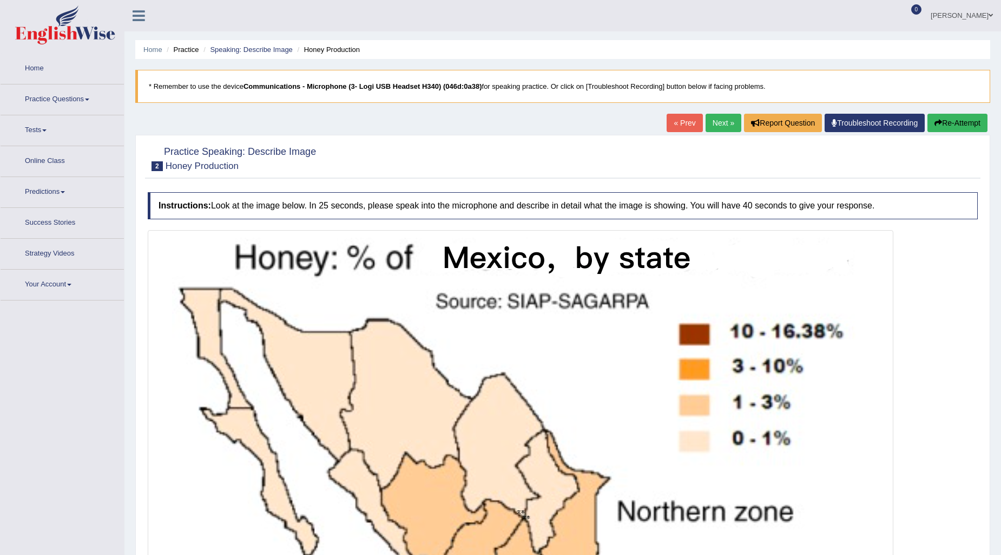
click at [719, 122] on link "Next »" at bounding box center [724, 123] width 36 height 18
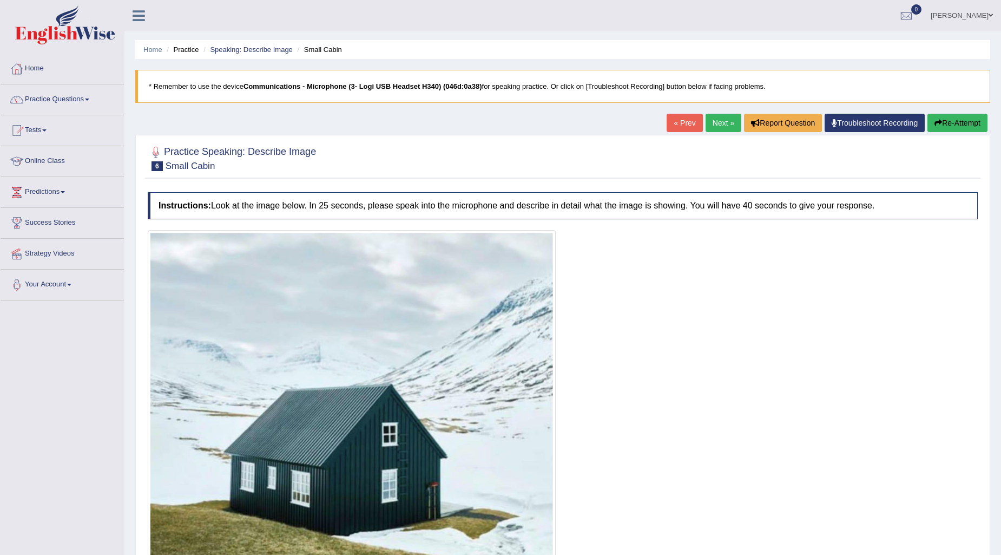
click at [718, 122] on link "Next »" at bounding box center [724, 123] width 36 height 18
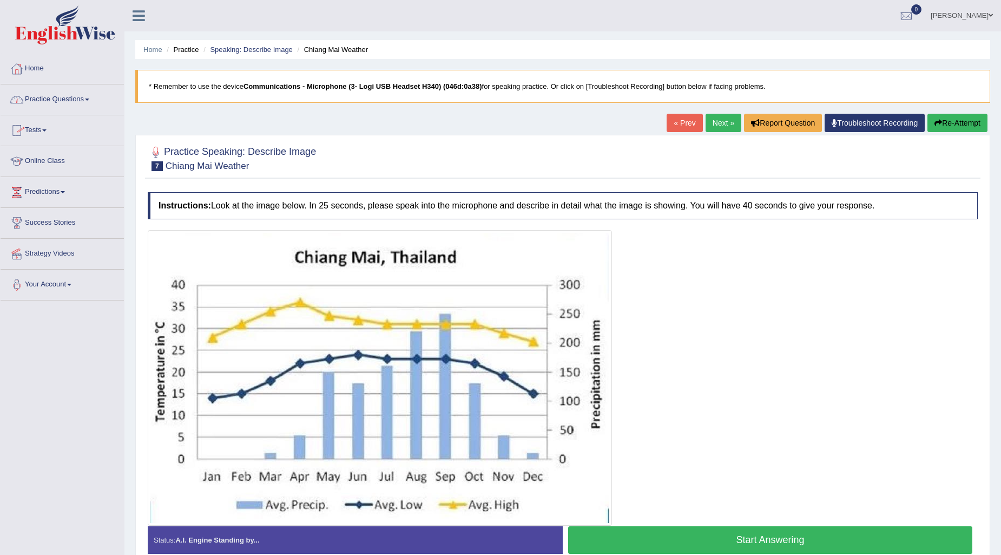
click at [93, 99] on link "Practice Questions" at bounding box center [62, 97] width 123 height 27
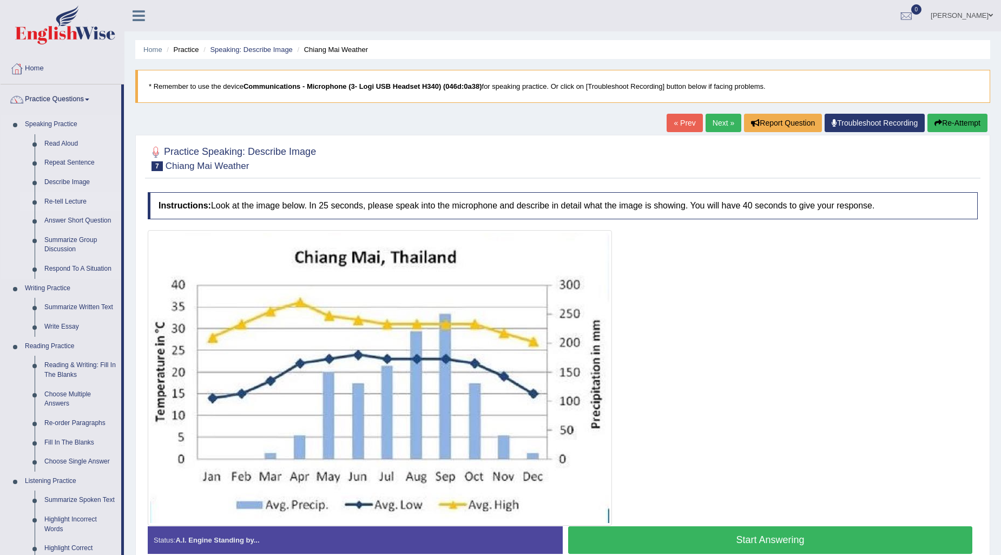
click at [73, 203] on link "Re-tell Lecture" at bounding box center [81, 201] width 82 height 19
